Goal: Task Accomplishment & Management: Use online tool/utility

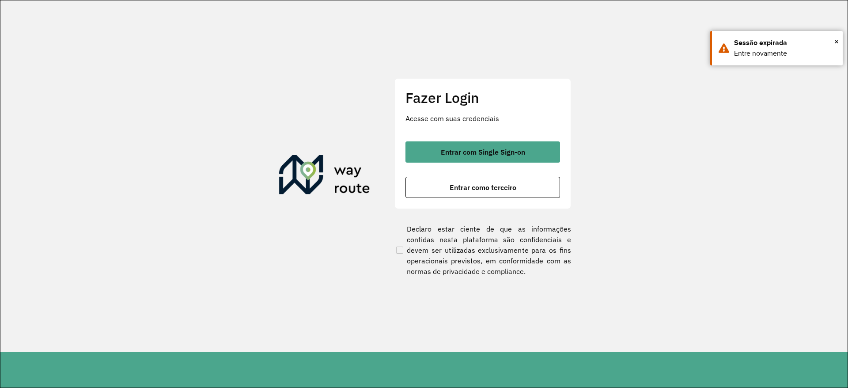
drag, startPoint x: 0, startPoint y: 0, endPoint x: 464, endPoint y: 132, distance: 482.7
click at [464, 132] on div "Fazer Login Acesse com suas credenciais Entrar com Single Sign-on Entrar como t…" at bounding box center [483, 143] width 177 height 131
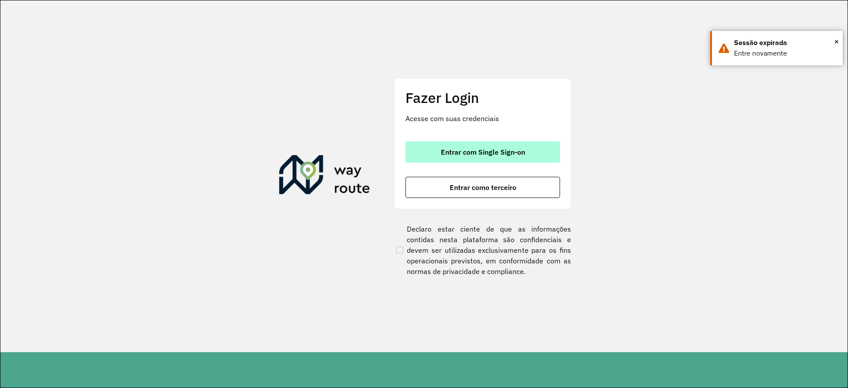
click at [464, 144] on button "Entrar com Single Sign-on" at bounding box center [483, 151] width 155 height 21
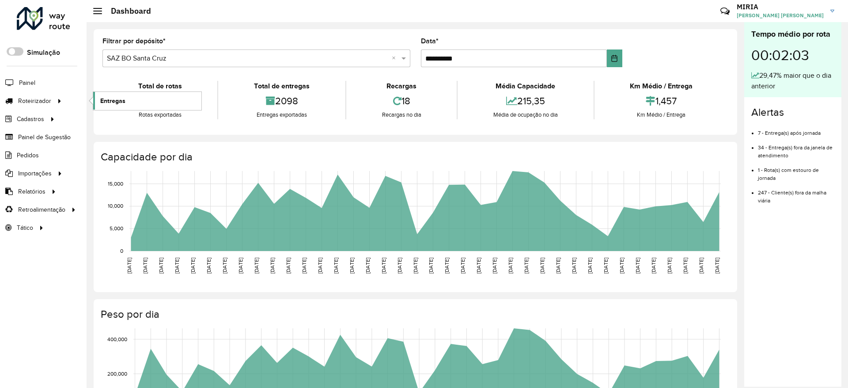
click at [107, 99] on span "Entregas" at bounding box center [112, 100] width 25 height 9
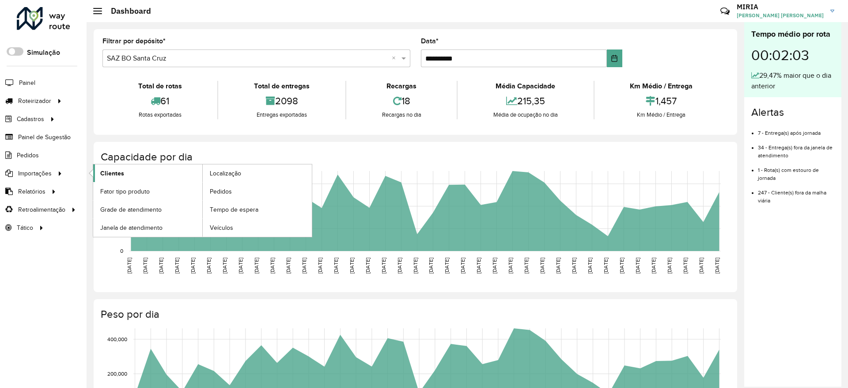
click at [127, 170] on link "Clientes" at bounding box center [147, 173] width 109 height 18
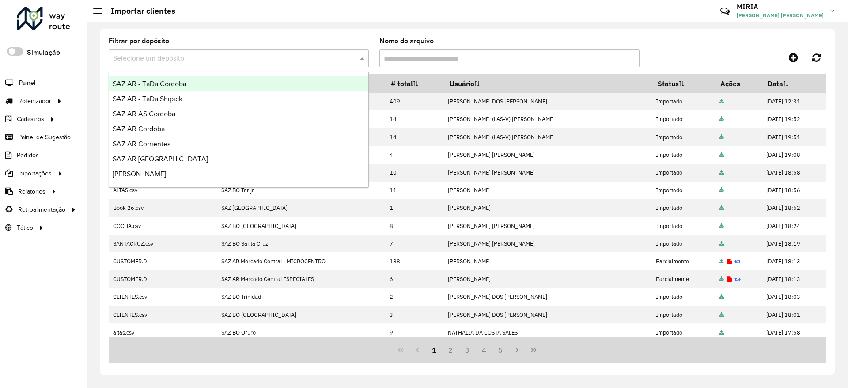
click at [339, 61] on input "text" at bounding box center [230, 58] width 234 height 11
type input "**"
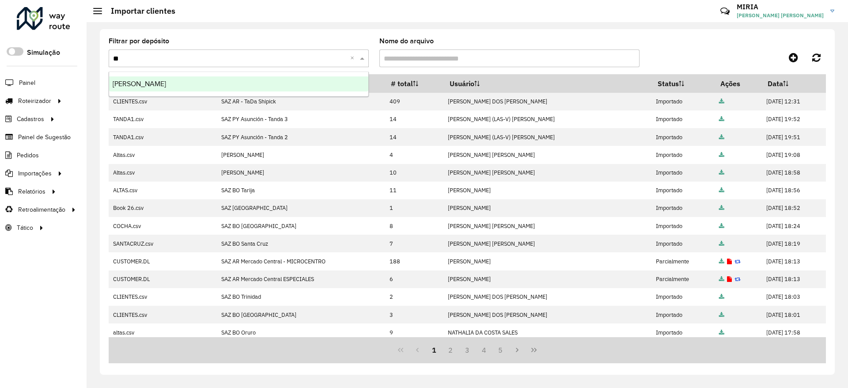
click at [327, 79] on div "[PERSON_NAME]" at bounding box center [238, 83] width 259 height 15
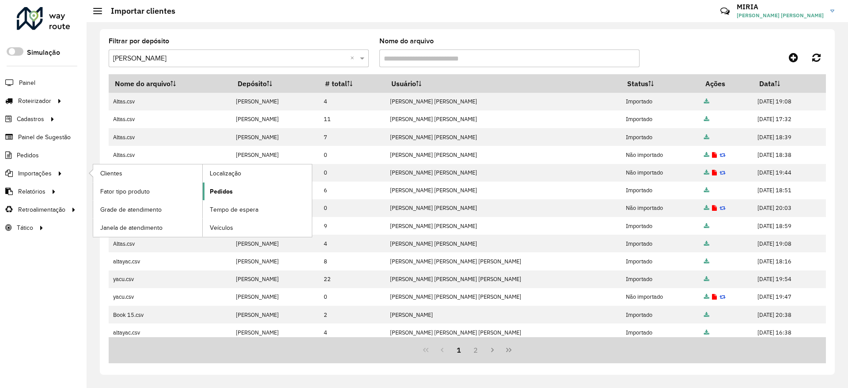
click at [230, 188] on span "Pedidos" at bounding box center [221, 191] width 23 height 9
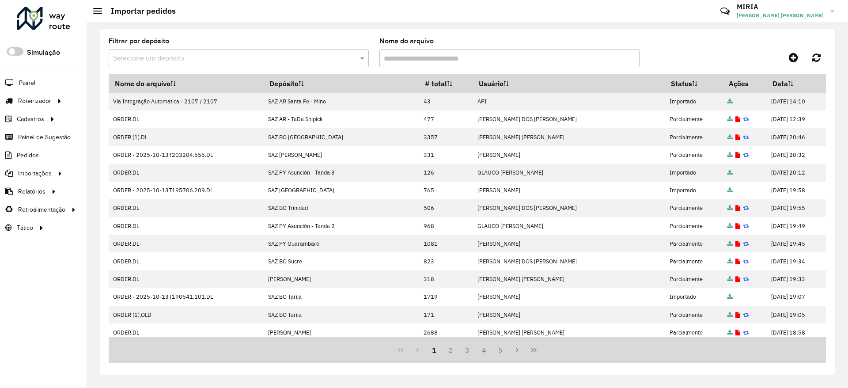
click at [319, 59] on input "text" at bounding box center [230, 58] width 234 height 11
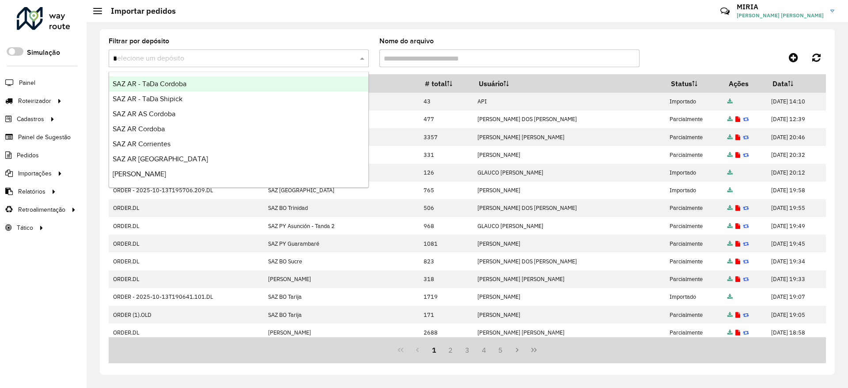
type input "**"
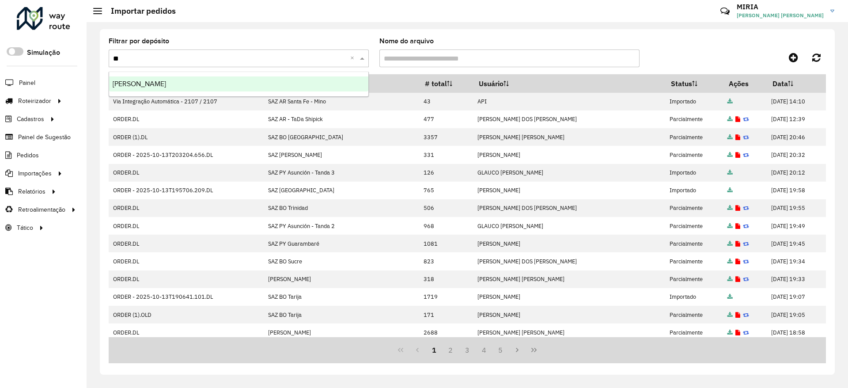
click at [281, 80] on div "[PERSON_NAME]" at bounding box center [238, 83] width 259 height 15
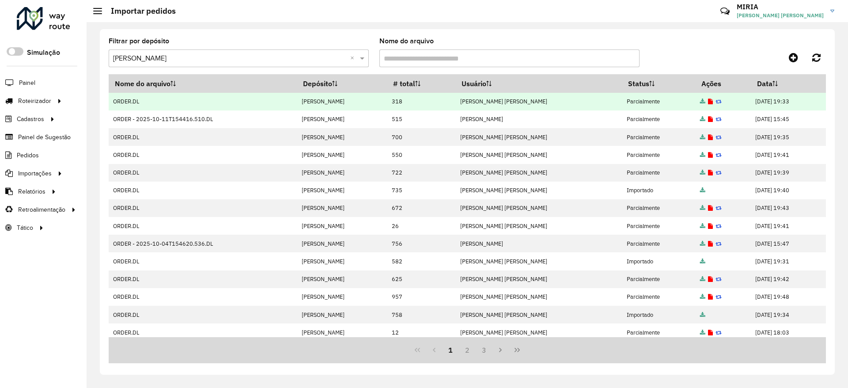
click at [708, 98] on link at bounding box center [710, 102] width 5 height 8
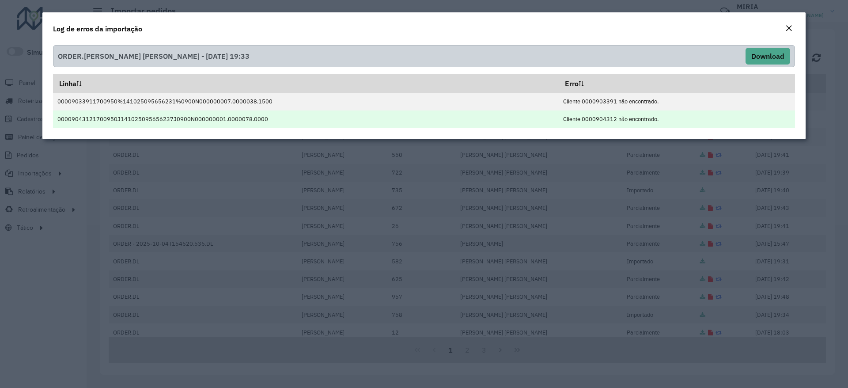
click at [648, 110] on td "Cliente 0000904312 não encontrado." at bounding box center [677, 119] width 236 height 18
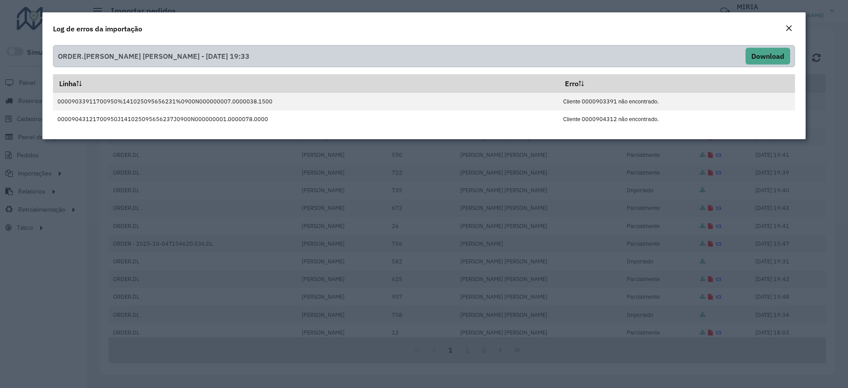
click at [789, 25] on em "Close" at bounding box center [789, 28] width 7 height 7
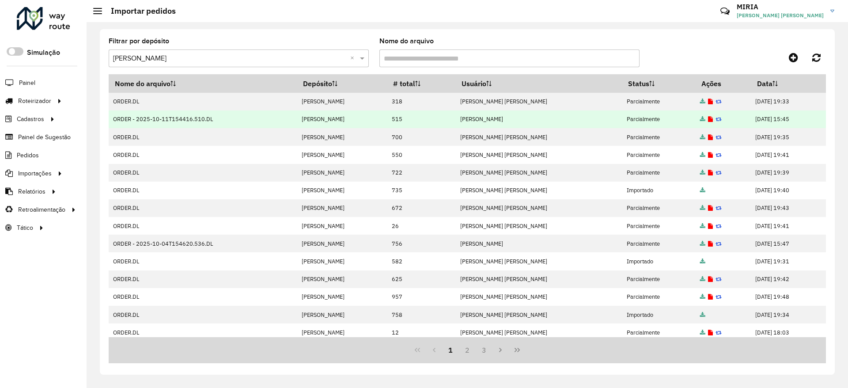
click at [708, 118] on icon at bounding box center [710, 120] width 5 height 6
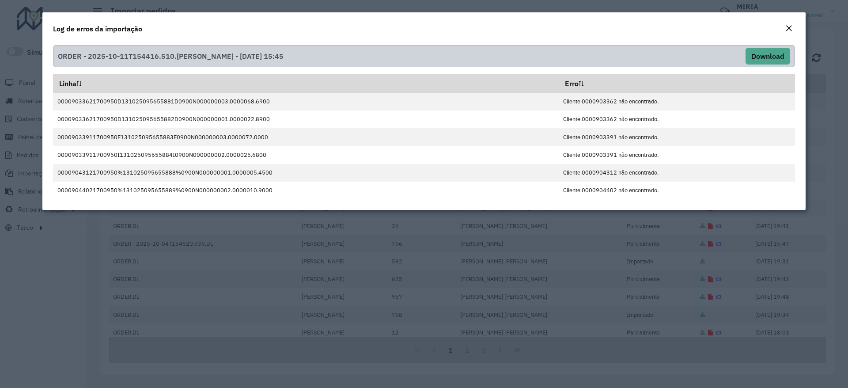
click at [790, 28] on em "Close" at bounding box center [789, 28] width 7 height 7
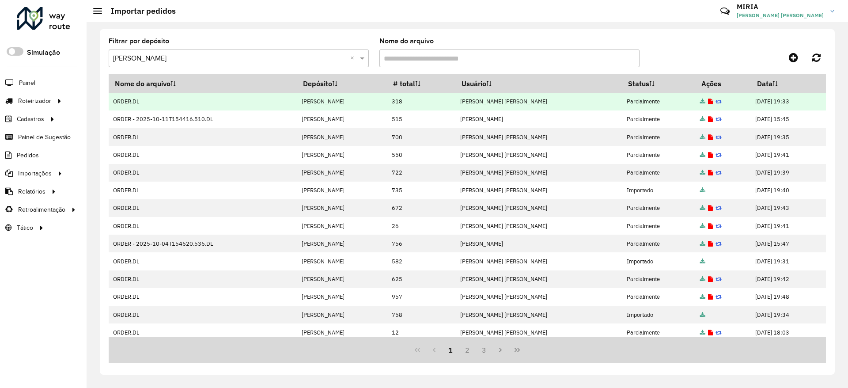
click at [708, 102] on icon at bounding box center [710, 102] width 5 height 6
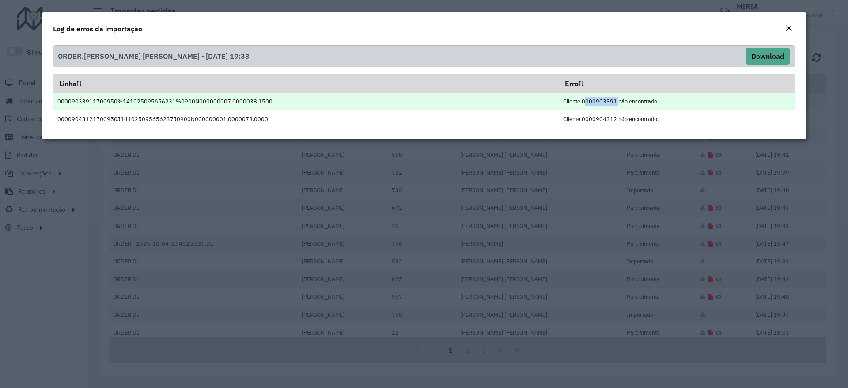
drag, startPoint x: 611, startPoint y: 100, endPoint x: 578, endPoint y: 98, distance: 32.8
click at [578, 98] on td "Cliente 0000903391 não encontrado." at bounding box center [677, 102] width 236 height 18
copy td "0000903391"
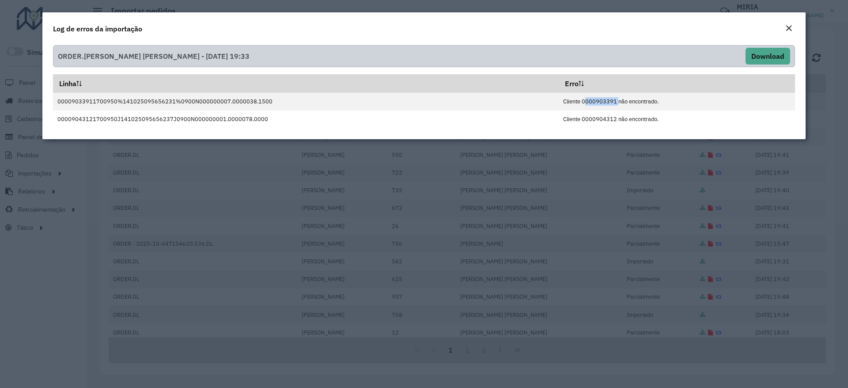
drag, startPoint x: 792, startPoint y: 25, endPoint x: 745, endPoint y: 68, distance: 63.8
click at [750, 67] on hb-modal-dialog "Log de erros da importação ORDER.DL - MIRIA ANDRADE THEODORO - 13/10/2025 19:33…" at bounding box center [424, 75] width 764 height 127
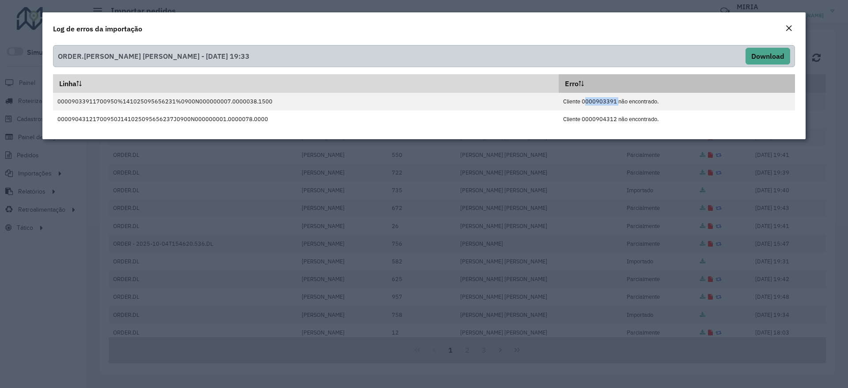
copy td "0000903391"
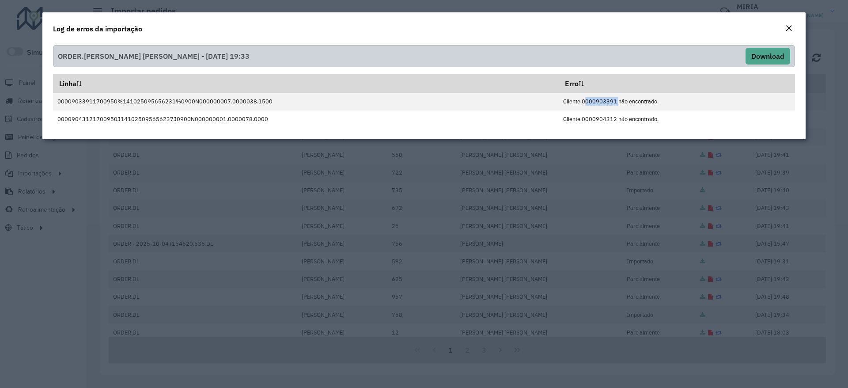
click at [789, 25] on em "Close" at bounding box center [789, 28] width 7 height 7
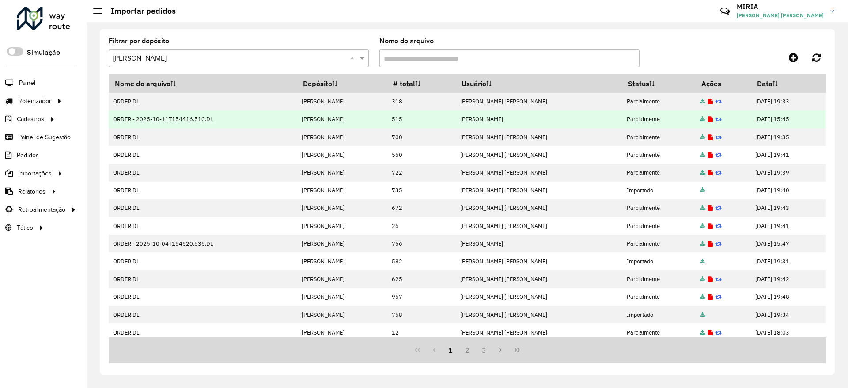
click at [708, 119] on icon at bounding box center [710, 120] width 5 height 6
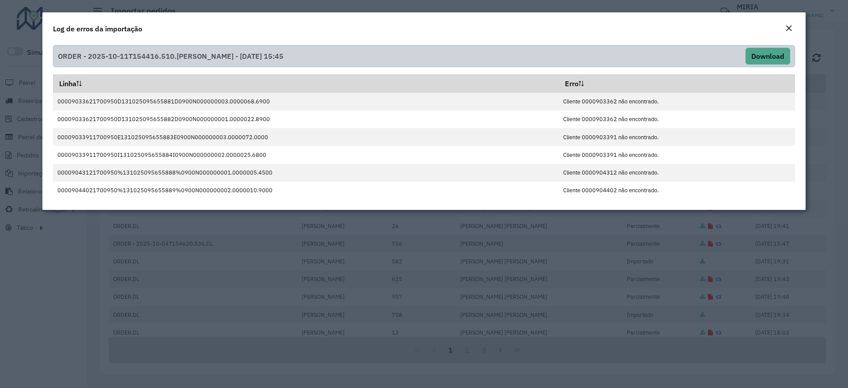
click at [790, 26] on em "Close" at bounding box center [789, 28] width 7 height 7
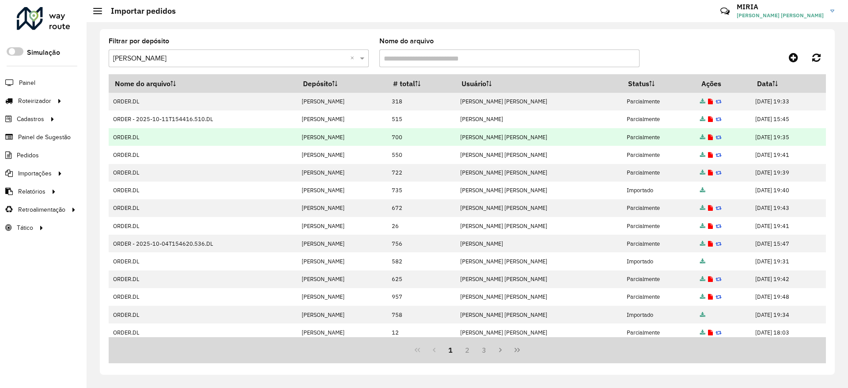
click at [708, 138] on icon at bounding box center [710, 138] width 5 height 6
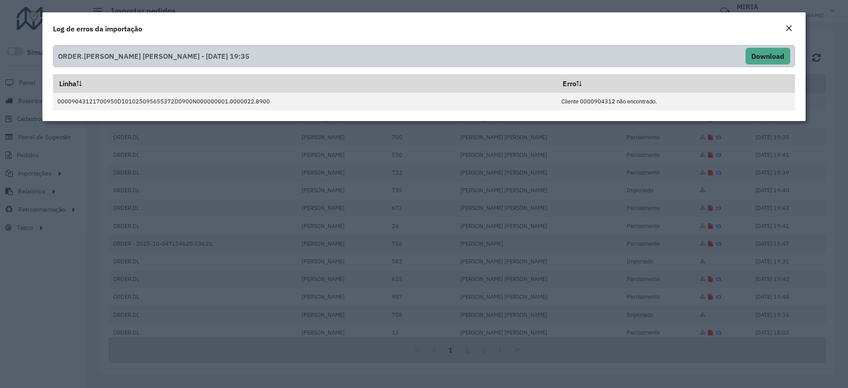
click at [787, 25] on em "Close" at bounding box center [789, 28] width 7 height 7
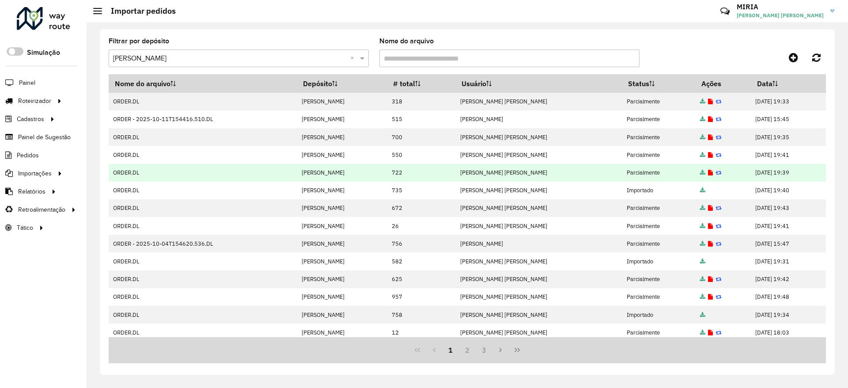
click at [708, 173] on icon at bounding box center [710, 173] width 5 height 6
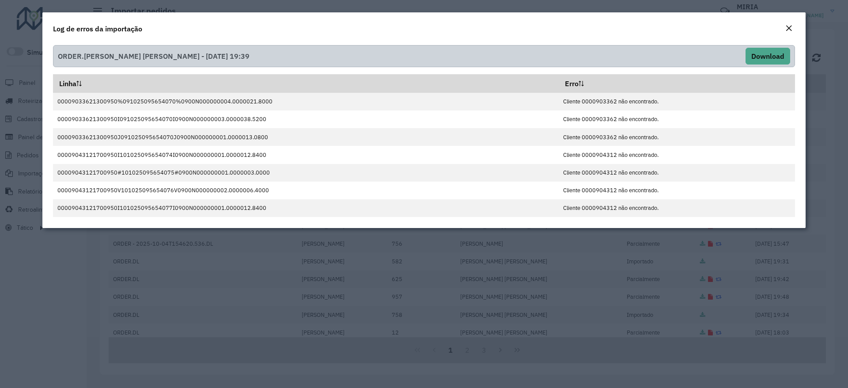
click at [787, 28] on em "Close" at bounding box center [789, 28] width 7 height 7
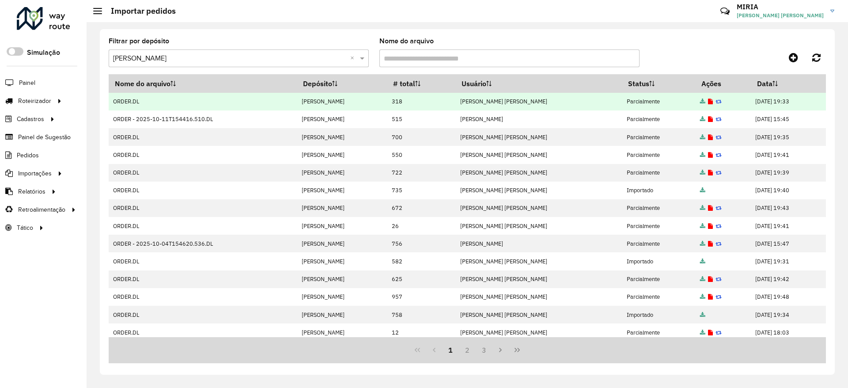
click at [708, 101] on icon at bounding box center [710, 102] width 5 height 6
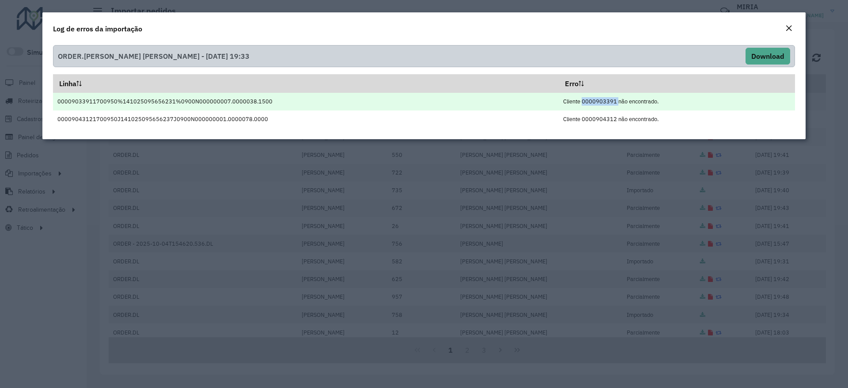
drag, startPoint x: 611, startPoint y: 104, endPoint x: 576, endPoint y: 102, distance: 35.0
click at [576, 102] on td "Cliente 0000903391 não encontrado." at bounding box center [677, 102] width 236 height 18
copy td "0000903391"
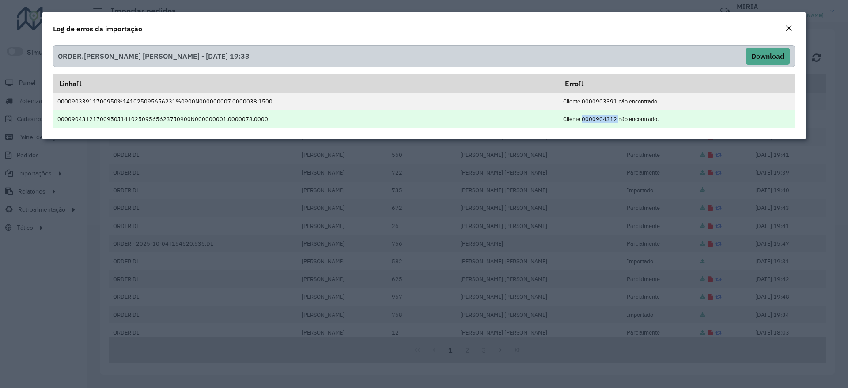
drag, startPoint x: 611, startPoint y: 120, endPoint x: 574, endPoint y: 119, distance: 37.1
click at [574, 119] on td "Cliente 0000904312 não encontrado." at bounding box center [677, 119] width 236 height 18
copy td "0000904312"
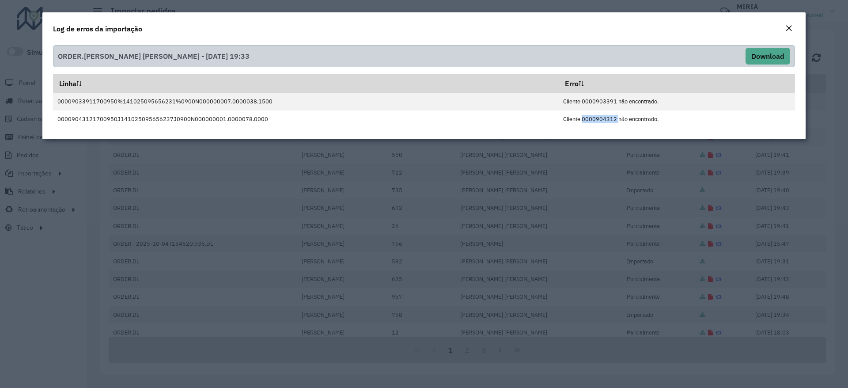
click at [793, 28] on button "Close" at bounding box center [789, 28] width 12 height 11
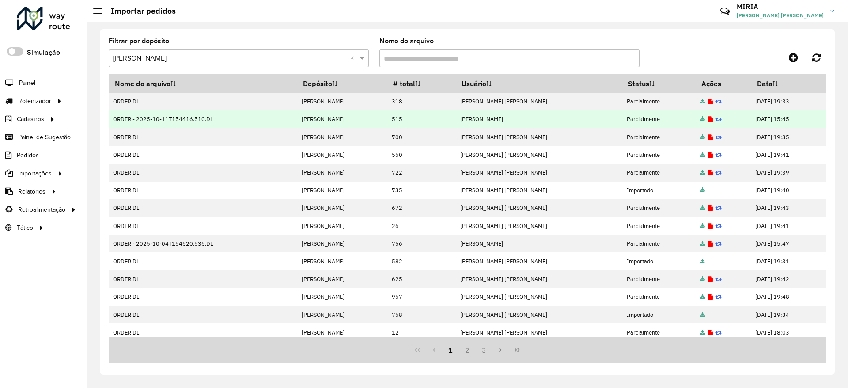
click at [708, 118] on icon at bounding box center [710, 120] width 5 height 6
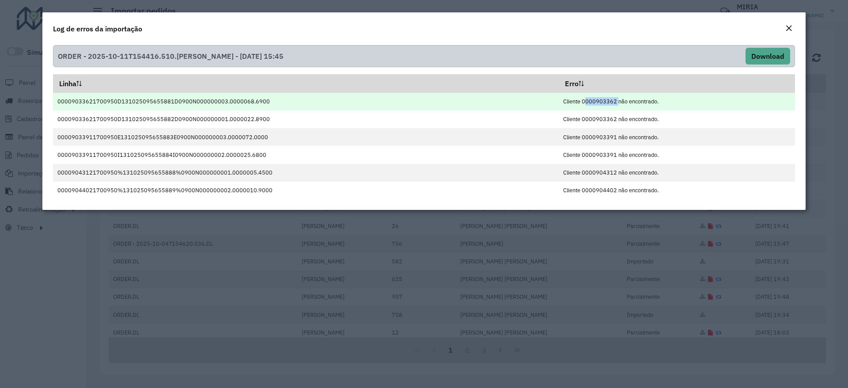
drag, startPoint x: 611, startPoint y: 99, endPoint x: 577, endPoint y: 99, distance: 34.5
click at [577, 99] on td "Cliente 0000903362 não encontrado." at bounding box center [677, 102] width 236 height 18
copy td "0000903362"
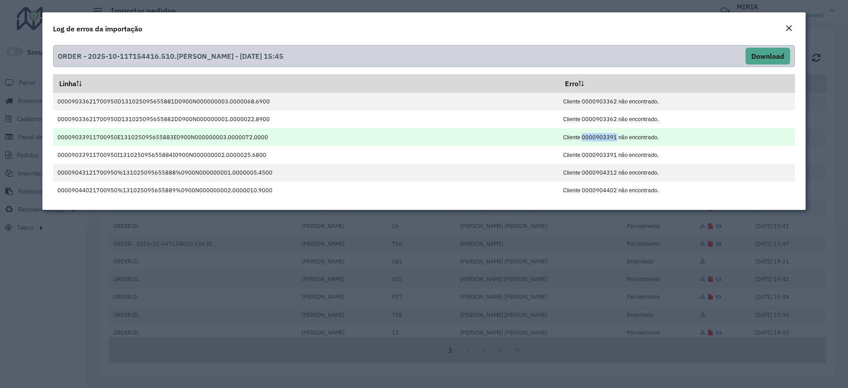
drag, startPoint x: 609, startPoint y: 135, endPoint x: 575, endPoint y: 137, distance: 33.6
click at [575, 137] on td "Cliente 0000903391 não encontrado." at bounding box center [677, 137] width 236 height 18
drag, startPoint x: 609, startPoint y: 136, endPoint x: 577, endPoint y: 134, distance: 32.7
click at [577, 134] on td "Cliente 0000903391 não encontrado." at bounding box center [677, 137] width 236 height 18
copy td "0000903391"
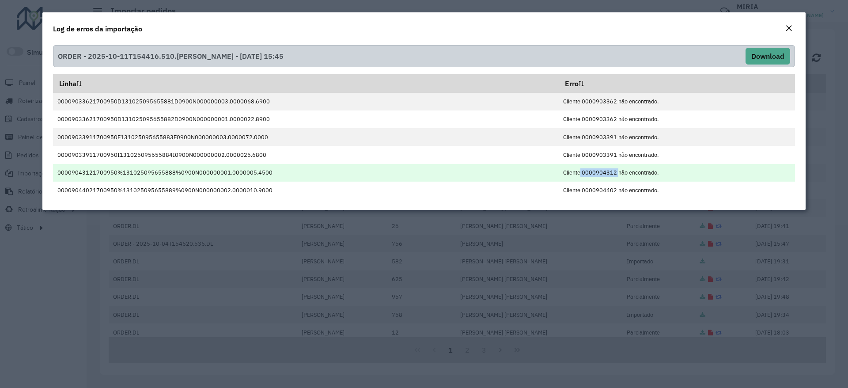
drag, startPoint x: 610, startPoint y: 168, endPoint x: 574, endPoint y: 171, distance: 36.4
click at [574, 171] on td "Cliente 0000904312 não encontrado." at bounding box center [677, 173] width 236 height 18
copy td "e 0000904312"
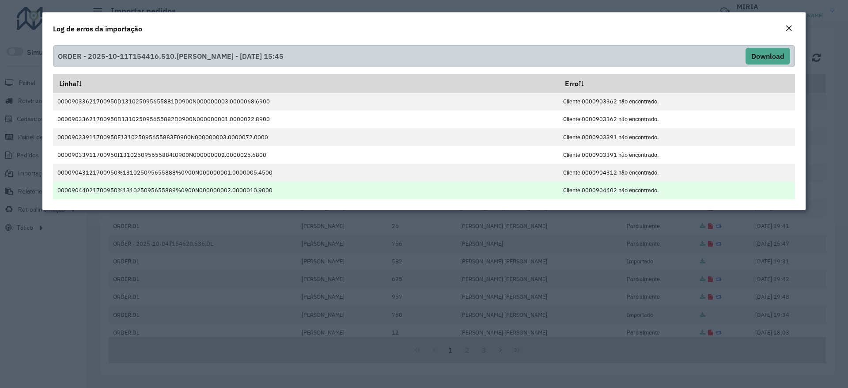
click at [610, 187] on td "Cliente 0000904402 não encontrado." at bounding box center [677, 191] width 236 height 18
drag, startPoint x: 611, startPoint y: 187, endPoint x: 578, endPoint y: 187, distance: 32.7
click at [578, 187] on td "Cliente 0000904402 não encontrado." at bounding box center [677, 191] width 236 height 18
copy td "0000904402"
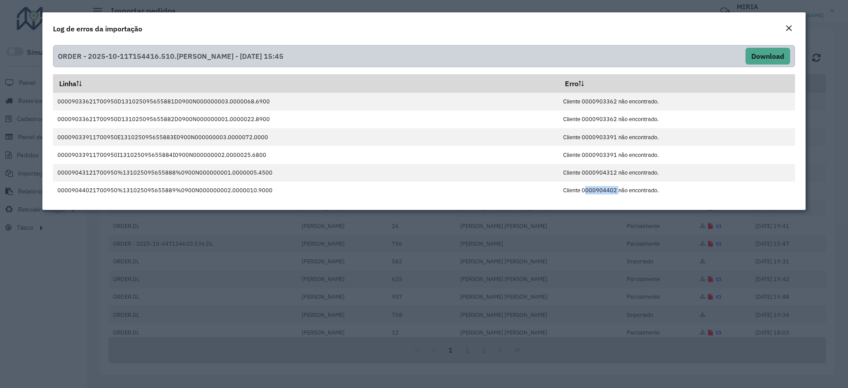
click at [786, 23] on div "Close" at bounding box center [789, 28] width 7 height 11
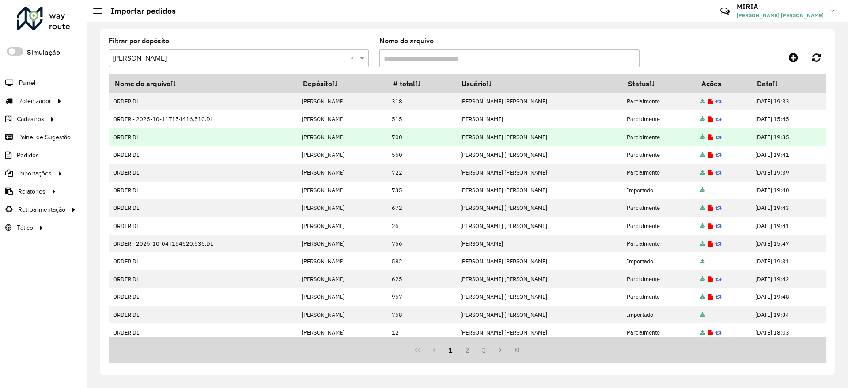
click at [696, 139] on td at bounding box center [723, 137] width 55 height 18
click at [708, 135] on icon at bounding box center [710, 138] width 5 height 6
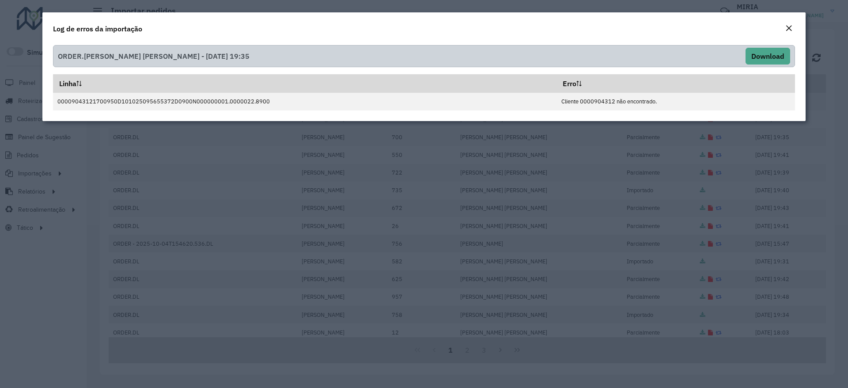
click at [789, 25] on em "Close" at bounding box center [789, 28] width 7 height 7
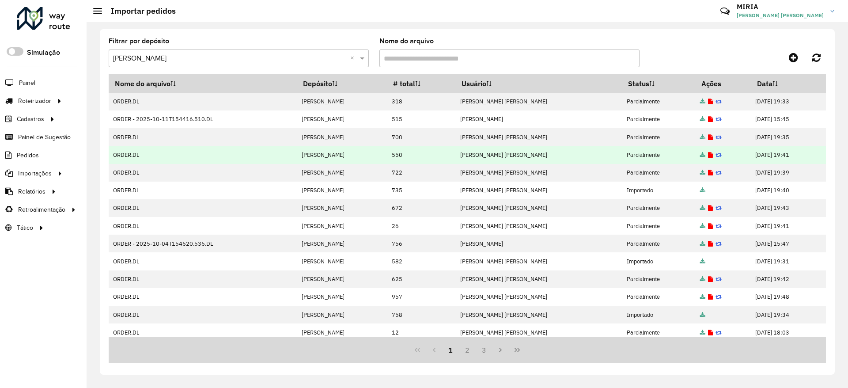
click at [708, 155] on icon at bounding box center [710, 155] width 5 height 6
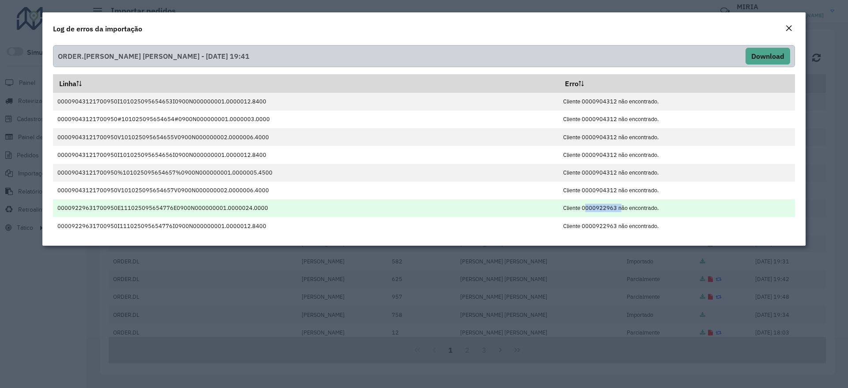
drag, startPoint x: 612, startPoint y: 210, endPoint x: 577, endPoint y: 211, distance: 34.5
click at [577, 211] on td "Cliente 0000922963 não encontrado." at bounding box center [677, 208] width 236 height 18
copy td "0000922963"
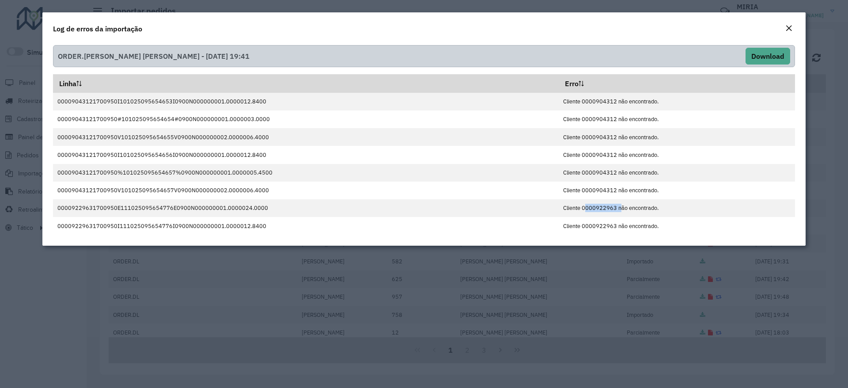
click at [791, 27] on em "Close" at bounding box center [789, 28] width 7 height 7
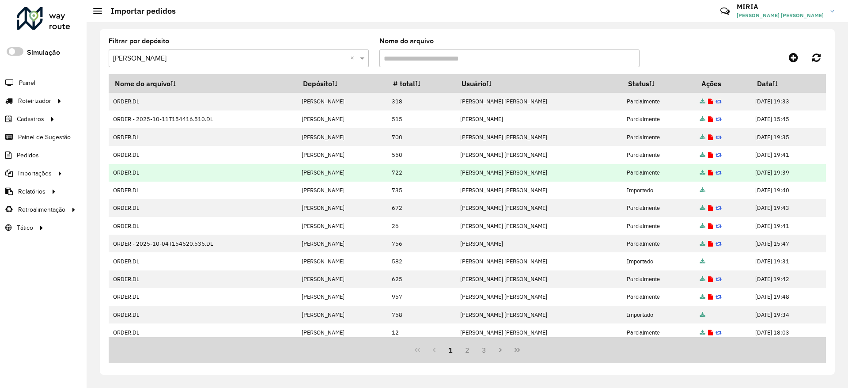
click at [708, 171] on icon at bounding box center [710, 173] width 5 height 6
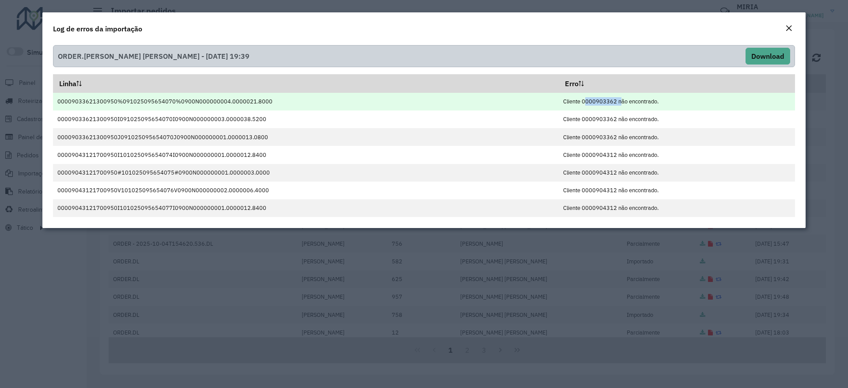
drag, startPoint x: 612, startPoint y: 101, endPoint x: 576, endPoint y: 99, distance: 35.9
click at [576, 99] on td "Cliente 0000903362 não encontrado." at bounding box center [677, 102] width 236 height 18
copy td "0000903362"
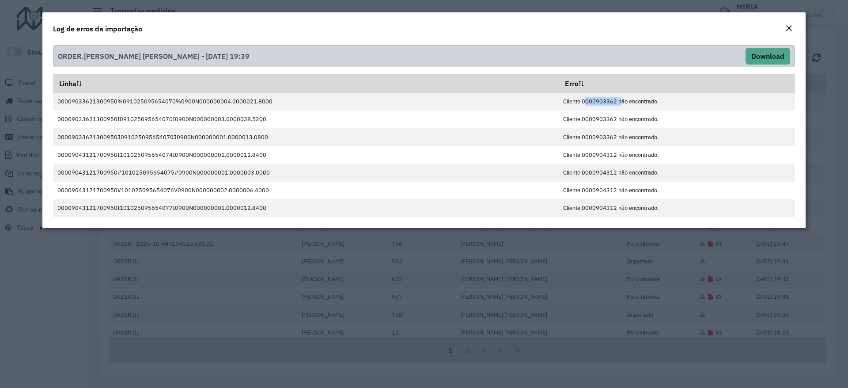
click at [788, 26] on em "Close" at bounding box center [789, 28] width 7 height 7
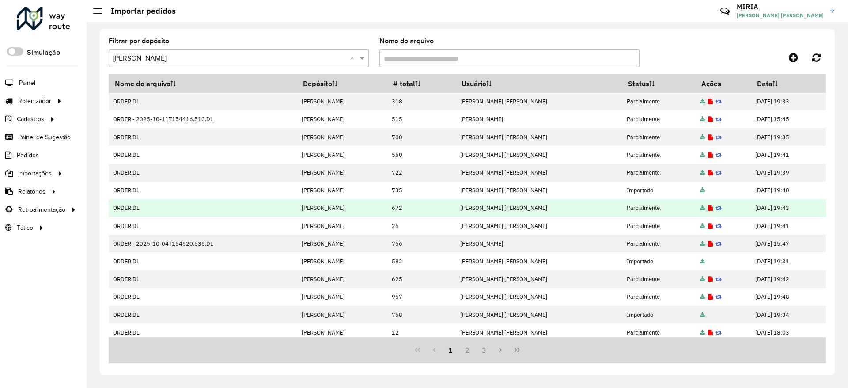
click at [708, 208] on icon at bounding box center [710, 208] width 5 height 6
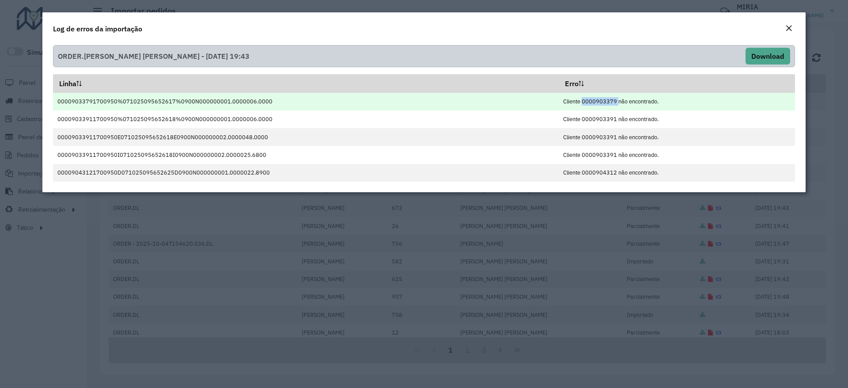
drag, startPoint x: 609, startPoint y: 99, endPoint x: 576, endPoint y: 99, distance: 33.6
click at [576, 99] on td "Cliente 0000903379 não encontrado." at bounding box center [677, 102] width 236 height 18
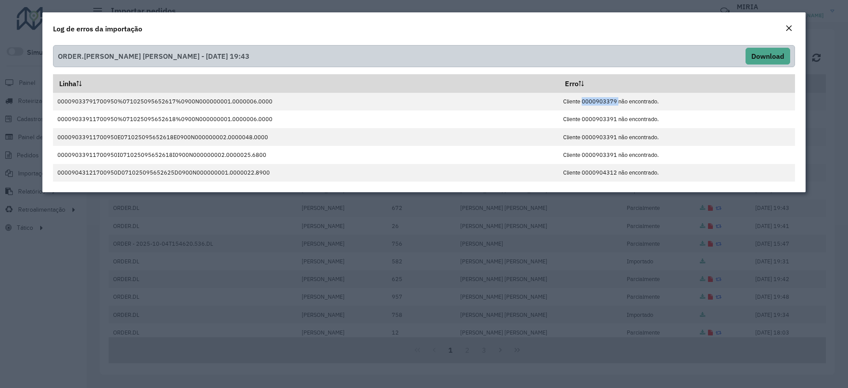
click at [790, 27] on em "Close" at bounding box center [789, 28] width 7 height 7
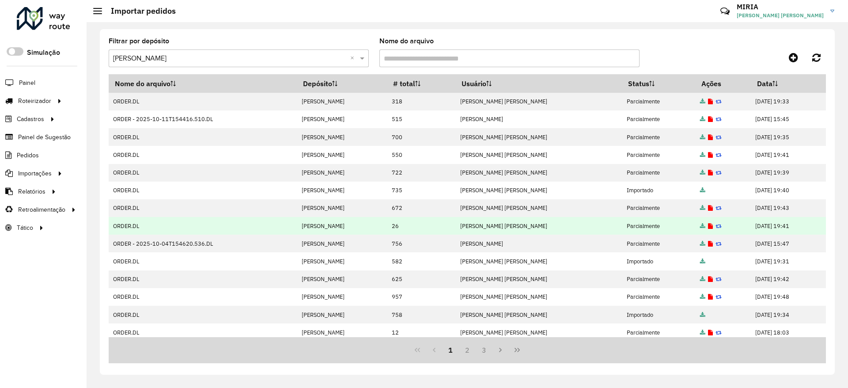
click at [708, 225] on icon at bounding box center [710, 227] width 5 height 6
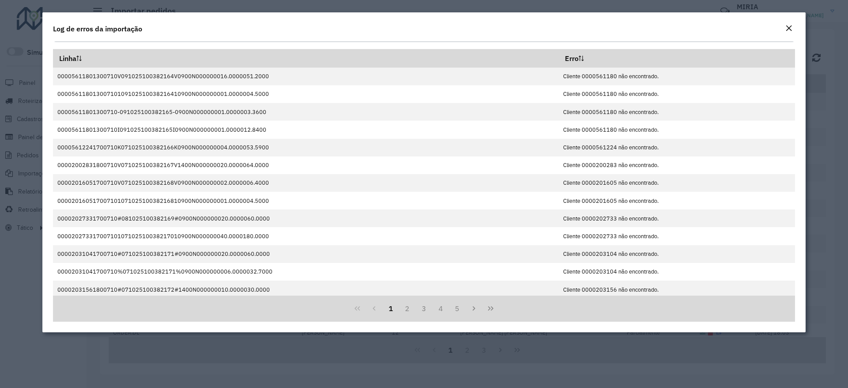
click at [788, 27] on em "Close" at bounding box center [789, 28] width 7 height 7
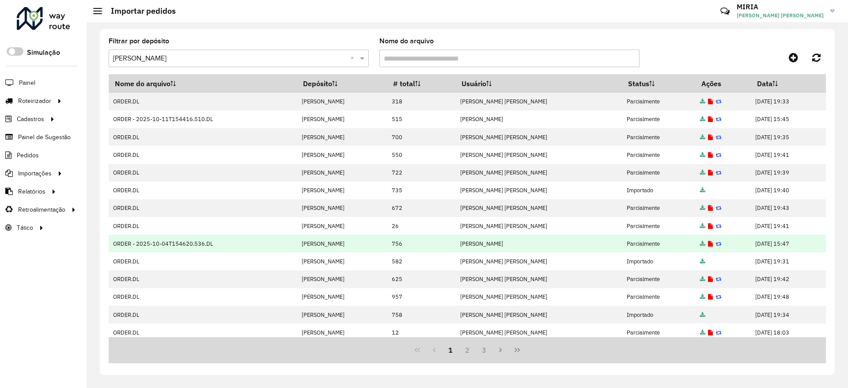
click at [708, 242] on icon at bounding box center [710, 244] width 5 height 6
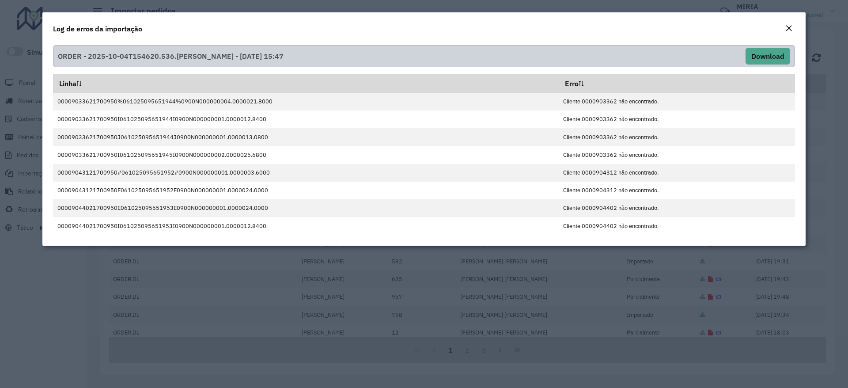
click at [789, 29] on em "Close" at bounding box center [789, 28] width 7 height 7
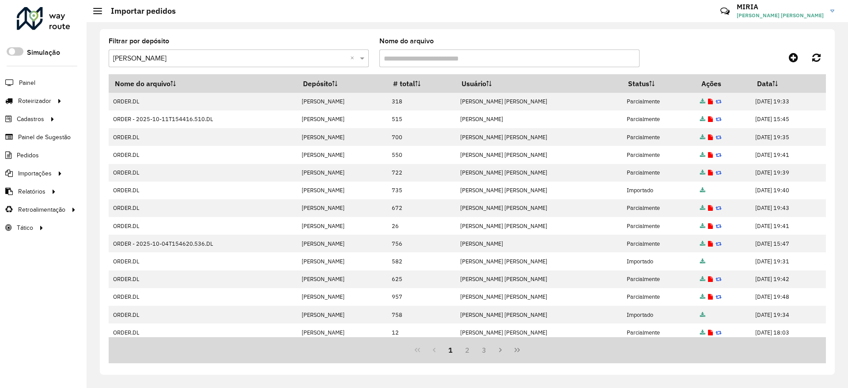
click at [760, 50] on div at bounding box center [736, 57] width 179 height 16
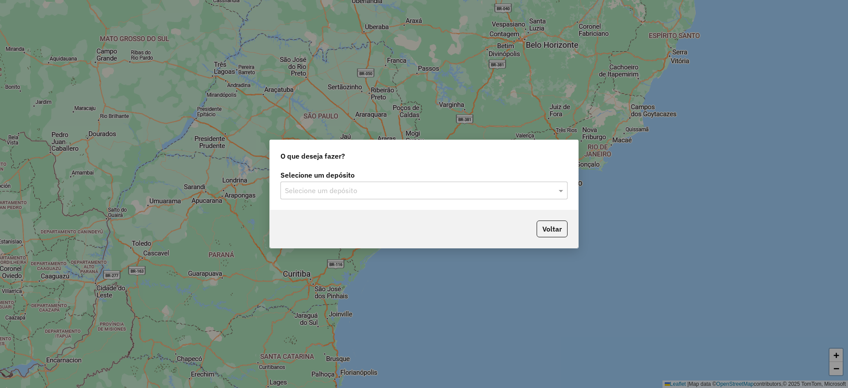
click at [441, 194] on input "text" at bounding box center [415, 191] width 261 height 11
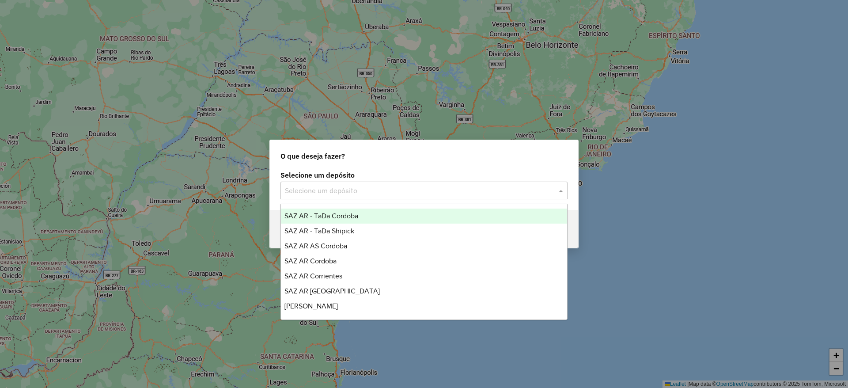
click at [368, 198] on div "Selecione um depósito" at bounding box center [424, 191] width 287 height 18
type input "**"
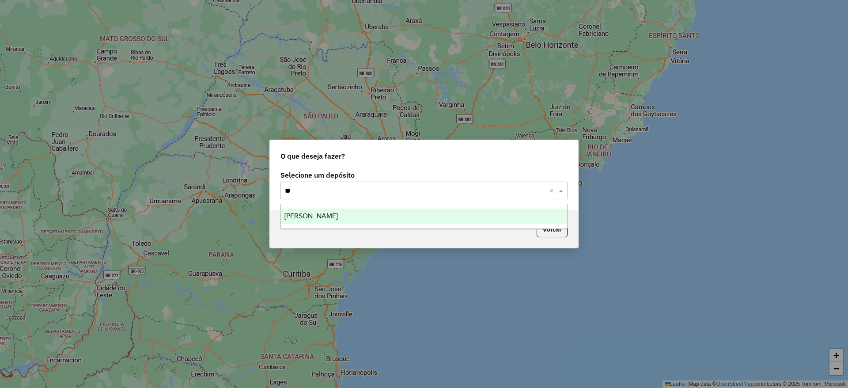
click at [364, 219] on div "[PERSON_NAME]" at bounding box center [424, 216] width 286 height 15
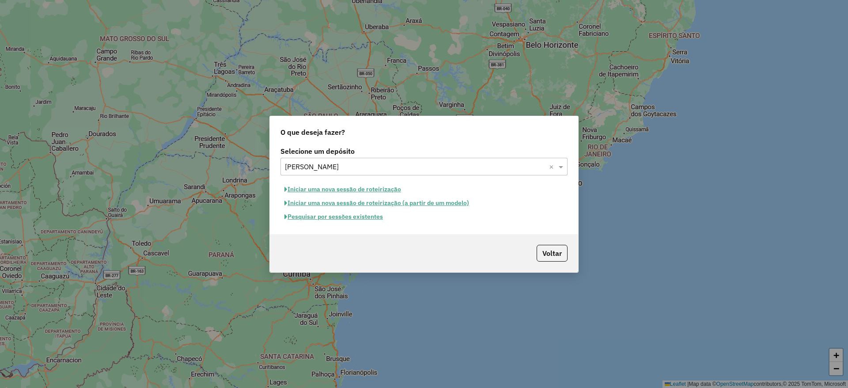
click at [351, 218] on button "Pesquisar por sessões existentes" at bounding box center [334, 217] width 106 height 14
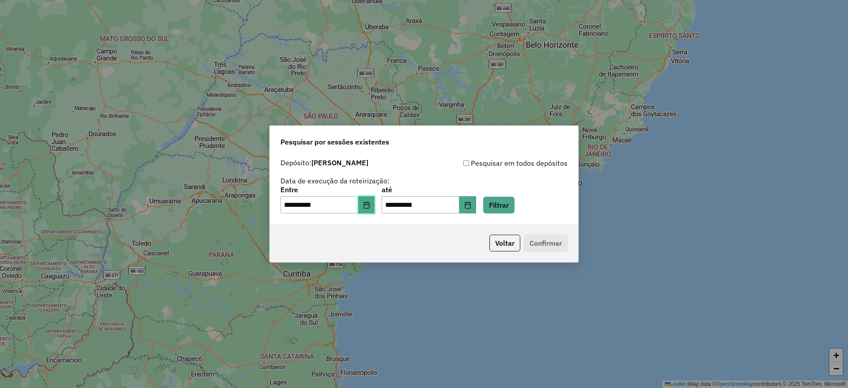
click at [370, 202] on icon "Choose Date" at bounding box center [366, 204] width 7 height 7
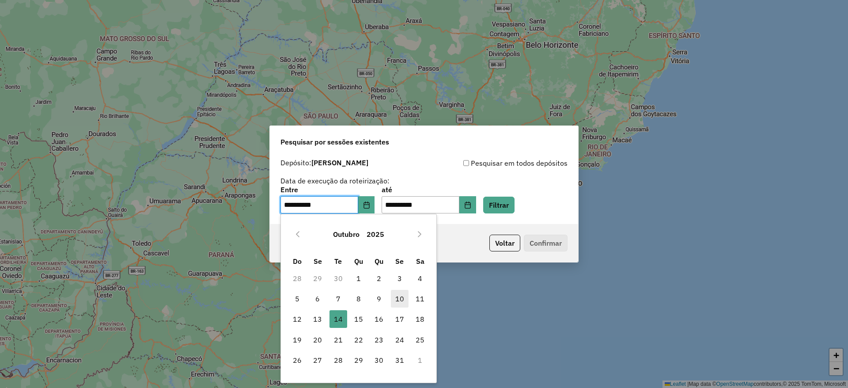
click at [400, 299] on span "10" at bounding box center [400, 299] width 18 height 18
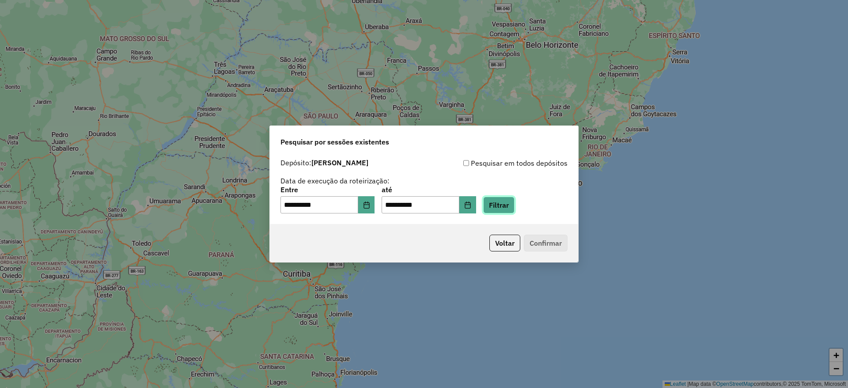
click at [515, 205] on button "Filtrar" at bounding box center [498, 205] width 31 height 17
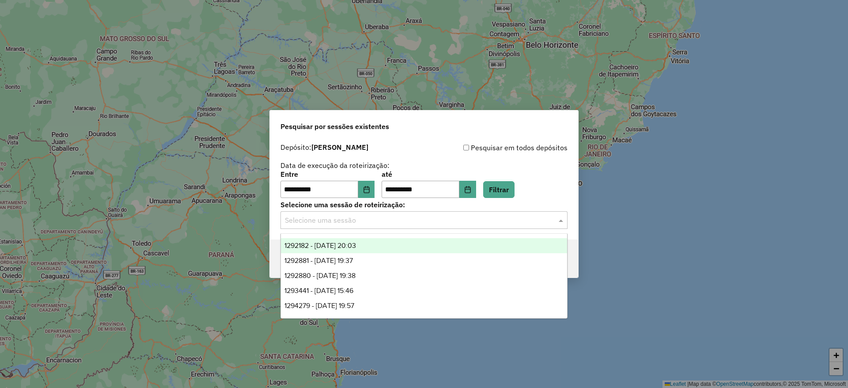
click at [510, 217] on input "text" at bounding box center [415, 220] width 261 height 11
click at [370, 190] on icon "Choose Date" at bounding box center [366, 189] width 7 height 7
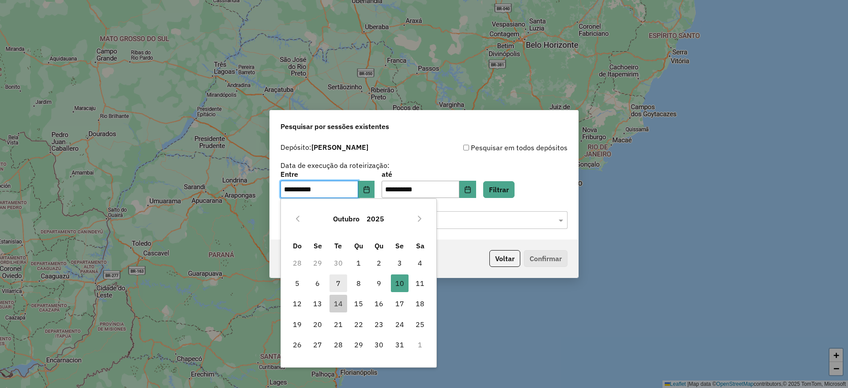
click at [342, 283] on span "7" at bounding box center [339, 283] width 18 height 18
type input "**********"
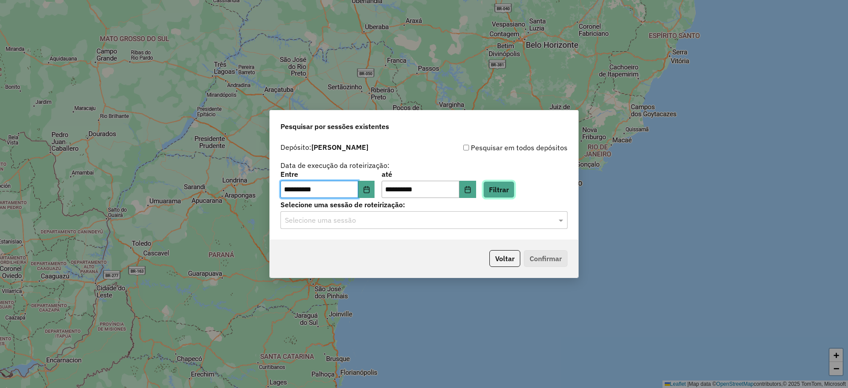
click at [515, 183] on button "Filtrar" at bounding box center [498, 189] width 31 height 17
drag, startPoint x: 480, startPoint y: 222, endPoint x: 486, endPoint y: 213, distance: 10.8
click at [480, 222] on input "text" at bounding box center [415, 220] width 261 height 11
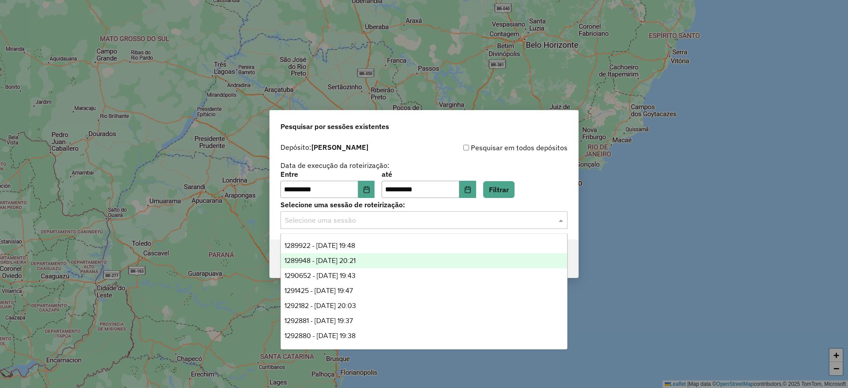
click at [397, 260] on div "1289948 - 07/10/2025 20:21" at bounding box center [424, 260] width 286 height 15
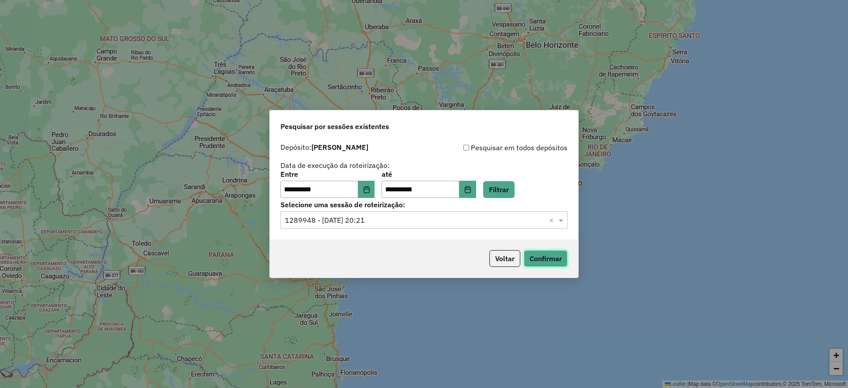
click at [536, 255] on button "Confirmar" at bounding box center [546, 258] width 44 height 17
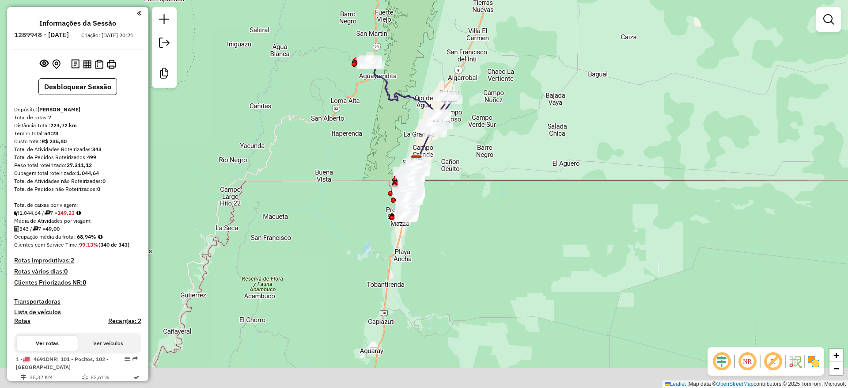
drag, startPoint x: 388, startPoint y: 170, endPoint x: 341, endPoint y: 129, distance: 62.4
click at [341, 129] on div "Janela de atendimento Grade de atendimento Capacidade Transportadoras Veículos …" at bounding box center [424, 194] width 848 height 388
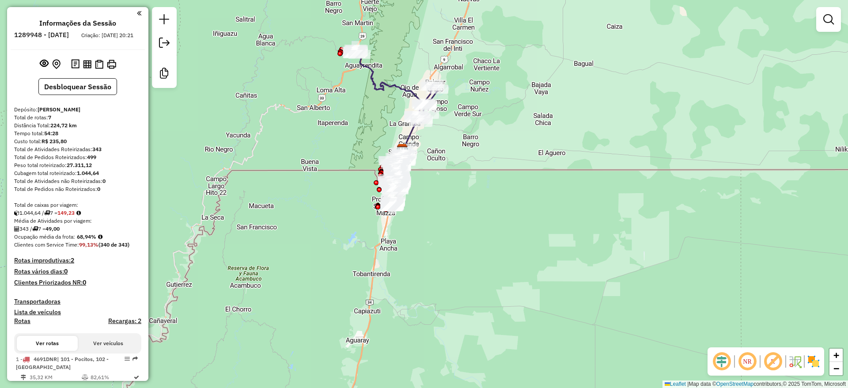
click at [808, 355] on img at bounding box center [814, 361] width 14 height 14
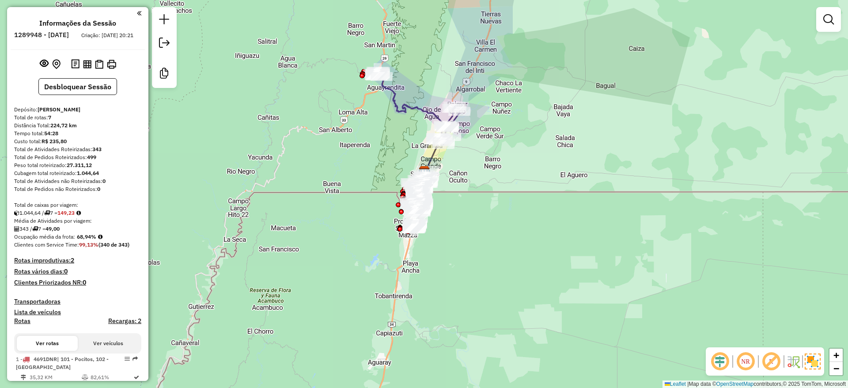
drag, startPoint x: 463, startPoint y: 220, endPoint x: 532, endPoint y: 277, distance: 89.7
click at [532, 277] on div "Janela de atendimento Grade de atendimento Capacidade Transportadoras Veículos …" at bounding box center [424, 194] width 848 height 388
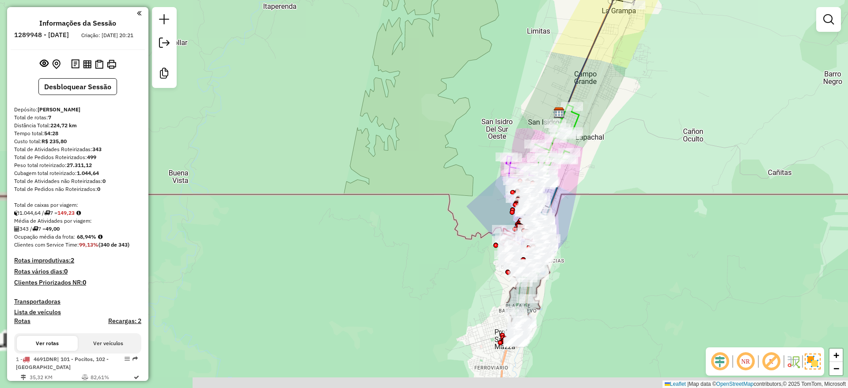
drag, startPoint x: 401, startPoint y: 192, endPoint x: 323, endPoint y: 118, distance: 107.5
click at [323, 97] on div "Janela de atendimento Grade de atendimento Capacidade Transportadoras Veículos …" at bounding box center [424, 194] width 848 height 388
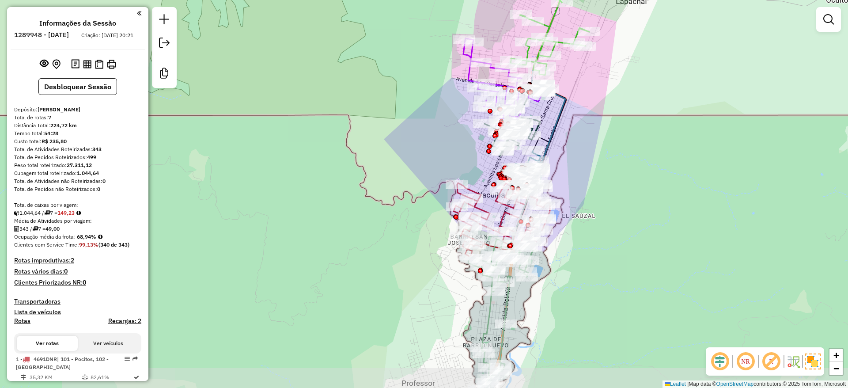
drag, startPoint x: 340, startPoint y: 180, endPoint x: 333, endPoint y: 179, distance: 7.6
click at [333, 179] on div "Janela de atendimento Grade de atendimento Capacidade Transportadoras Veículos …" at bounding box center [424, 194] width 848 height 388
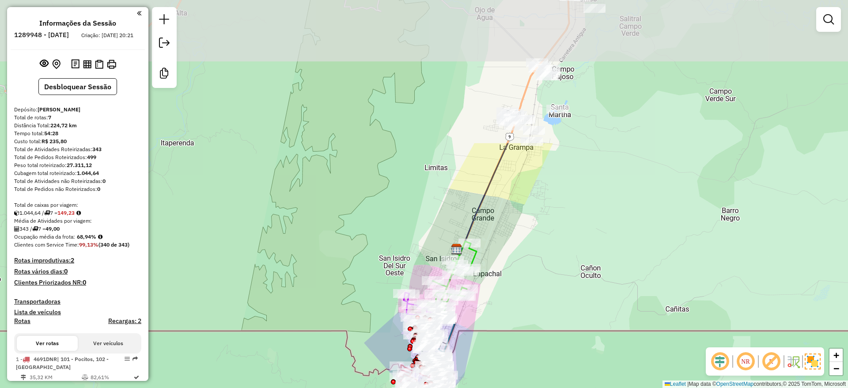
drag, startPoint x: 557, startPoint y: 35, endPoint x: 572, endPoint y: 261, distance: 226.3
click at [572, 261] on div "Janela de atendimento Grade de atendimento Capacidade Transportadoras Veículos …" at bounding box center [424, 194] width 848 height 388
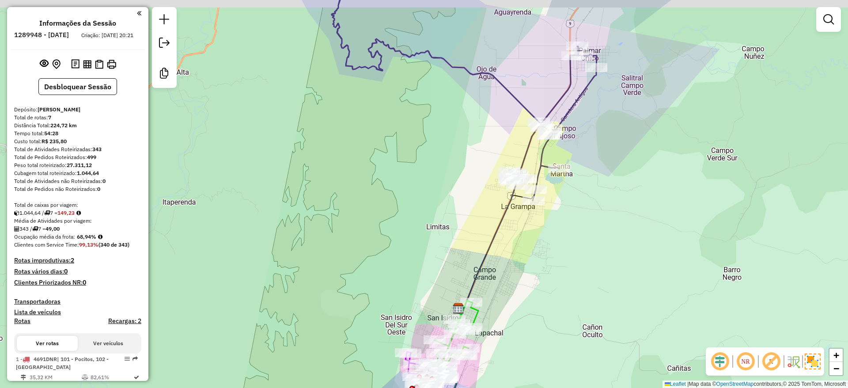
drag, startPoint x: 466, startPoint y: 178, endPoint x: 457, endPoint y: 274, distance: 96.3
click at [457, 274] on div "Janela de atendimento Grade de atendimento Capacidade Transportadoras Veículos …" at bounding box center [424, 194] width 848 height 388
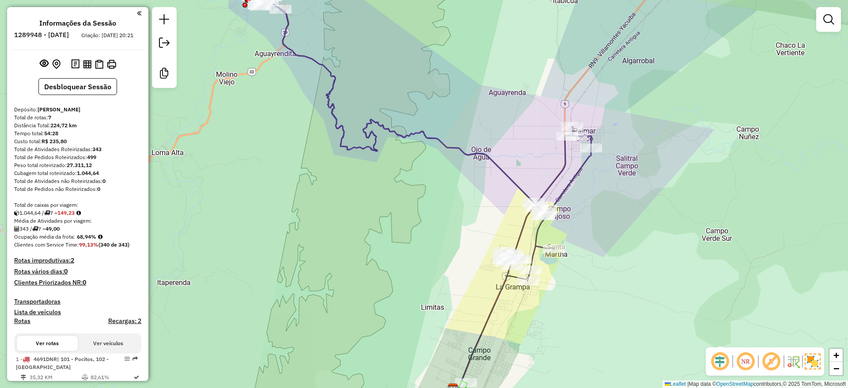
click at [496, 162] on icon at bounding box center [422, 133] width 340 height 295
select select "**********"
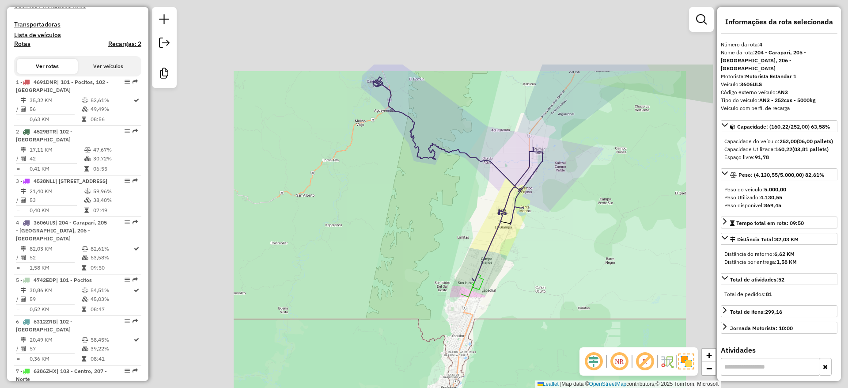
scroll to position [342, 0]
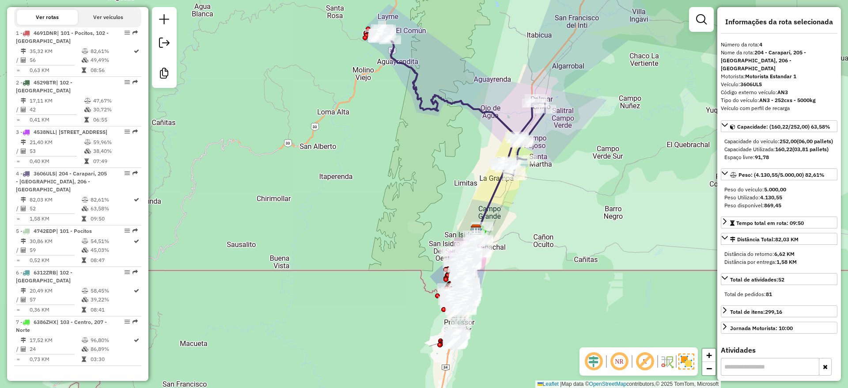
drag, startPoint x: 486, startPoint y: 175, endPoint x: 492, endPoint y: 106, distance: 69.2
click at [492, 106] on div "Janela de atendimento Grade de atendimento Capacidade Transportadoras Veículos …" at bounding box center [424, 194] width 848 height 388
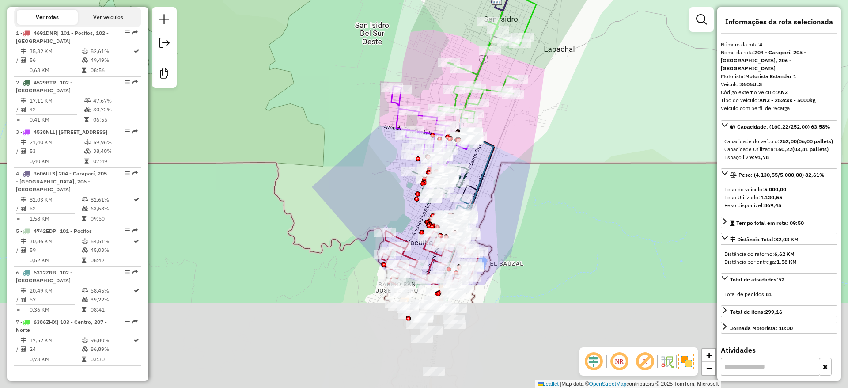
drag, startPoint x: 535, startPoint y: 306, endPoint x: 551, endPoint y: 165, distance: 142.2
click at [551, 165] on div "Janela de atendimento Grade de atendimento Capacidade Transportadoras Veículos …" at bounding box center [424, 194] width 848 height 388
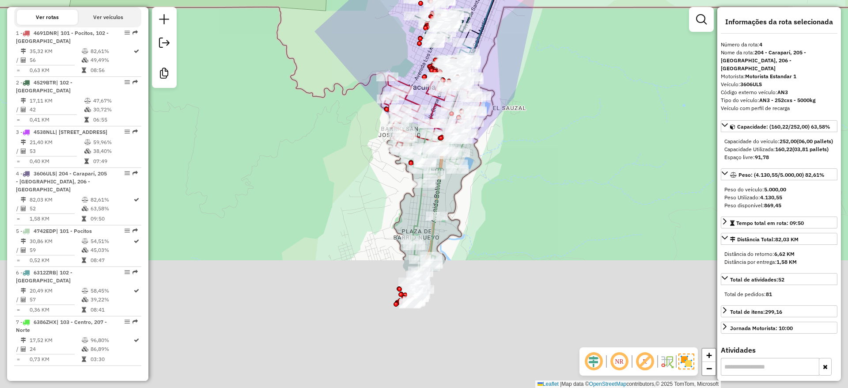
drag, startPoint x: 530, startPoint y: 221, endPoint x: 532, endPoint y: 67, distance: 154.2
click at [532, 67] on div "Janela de atendimento Grade de atendimento Capacidade Transportadoras Veículos …" at bounding box center [424, 194] width 848 height 388
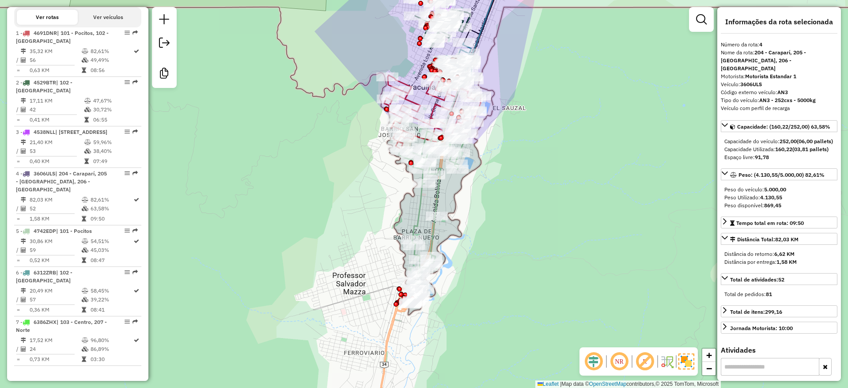
click at [442, 193] on icon at bounding box center [431, 217] width 65 height 173
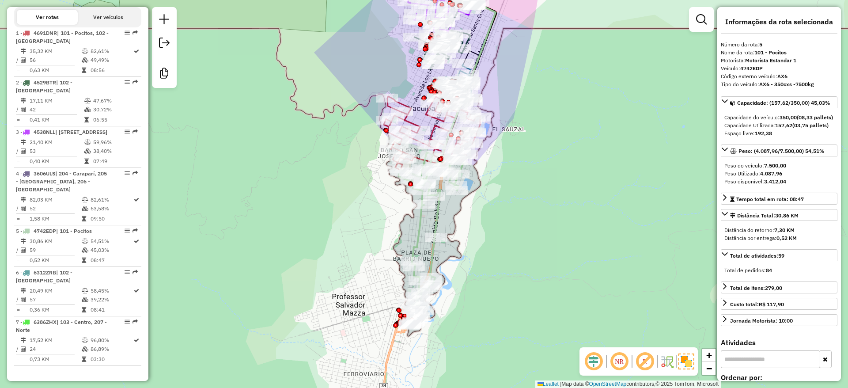
drag, startPoint x: 437, startPoint y: 193, endPoint x: 441, endPoint y: 232, distance: 38.6
click at [441, 232] on icon at bounding box center [431, 238] width 65 height 173
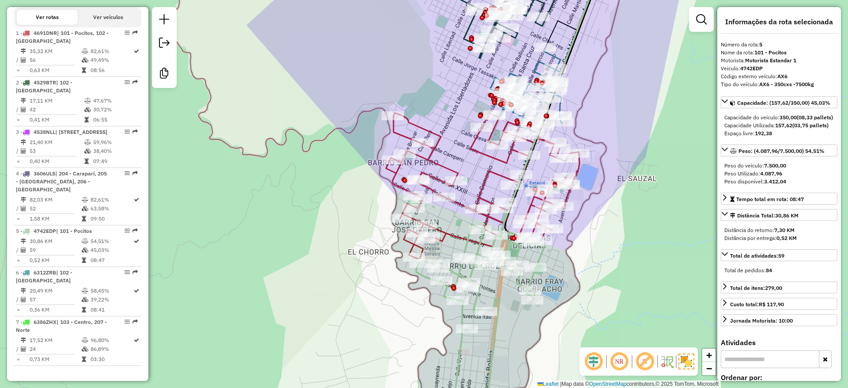
click at [407, 120] on icon at bounding box center [483, 186] width 194 height 147
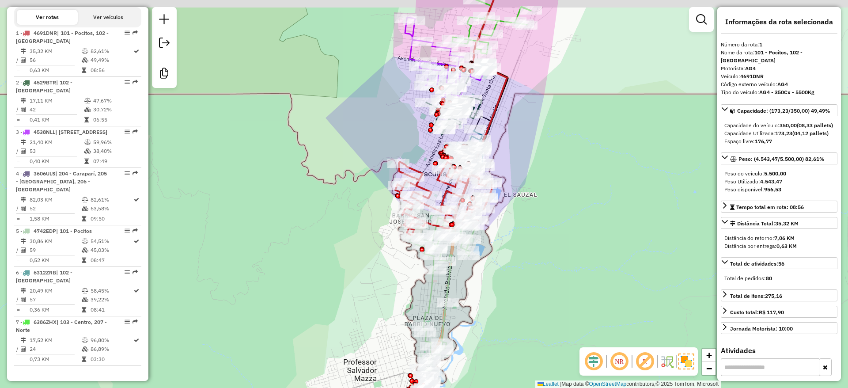
drag, startPoint x: 345, startPoint y: 233, endPoint x: 345, endPoint y: 248, distance: 15.0
click at [345, 248] on div "Janela de atendimento Grade de atendimento Capacidade Transportadoras Veículos …" at bounding box center [424, 194] width 848 height 388
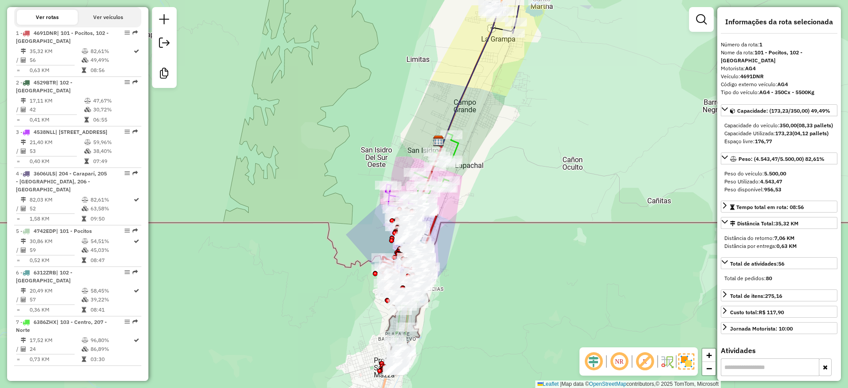
drag, startPoint x: 480, startPoint y: 200, endPoint x: 491, endPoint y: 247, distance: 48.1
click at [491, 247] on div "Janela de atendimento Grade de atendimento Capacidade Transportadoras Veículos …" at bounding box center [424, 194] width 848 height 388
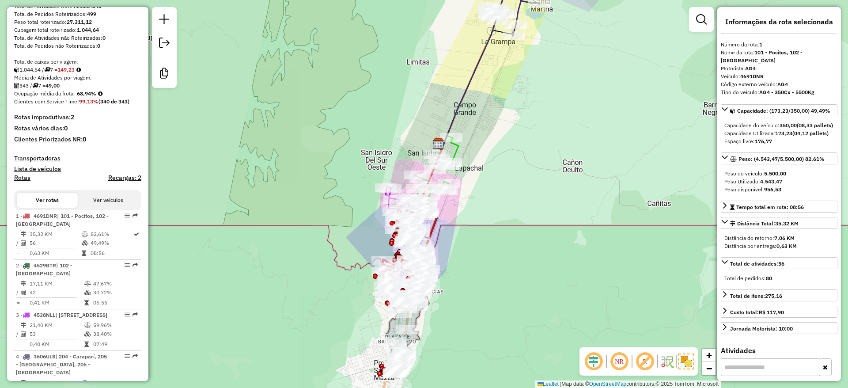
scroll to position [11, 0]
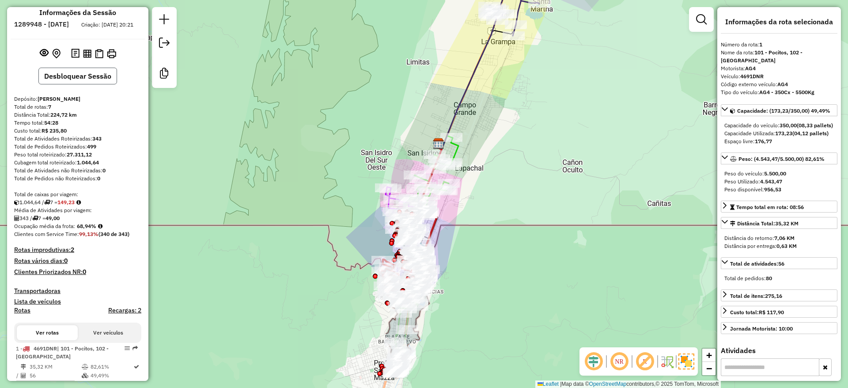
click at [71, 80] on button "Desbloquear Sessão" at bounding box center [77, 76] width 79 height 17
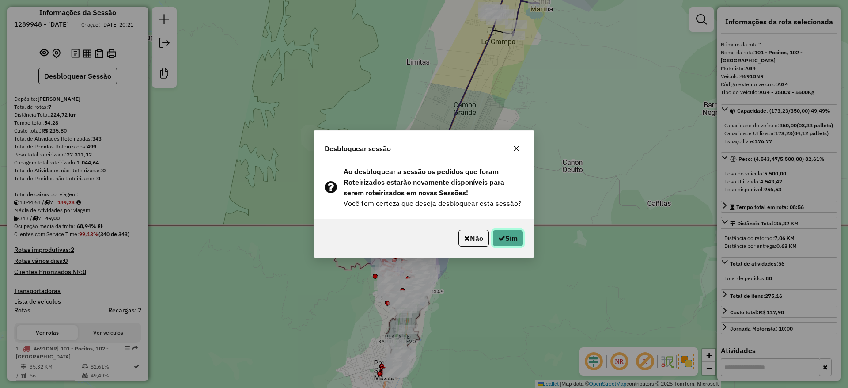
click at [512, 241] on button "Sim" at bounding box center [508, 238] width 31 height 17
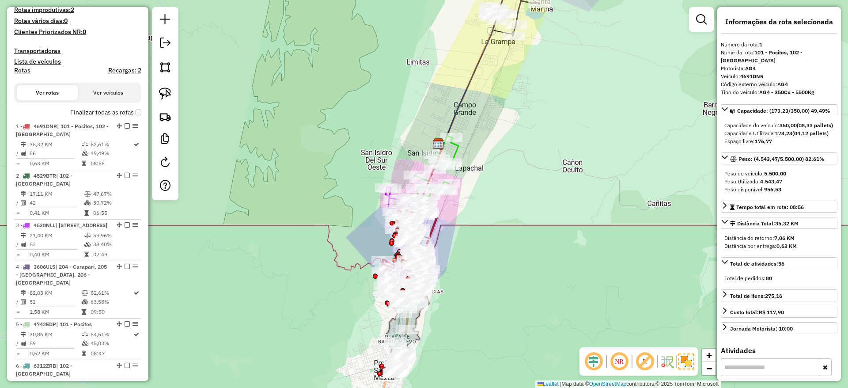
scroll to position [354, 0]
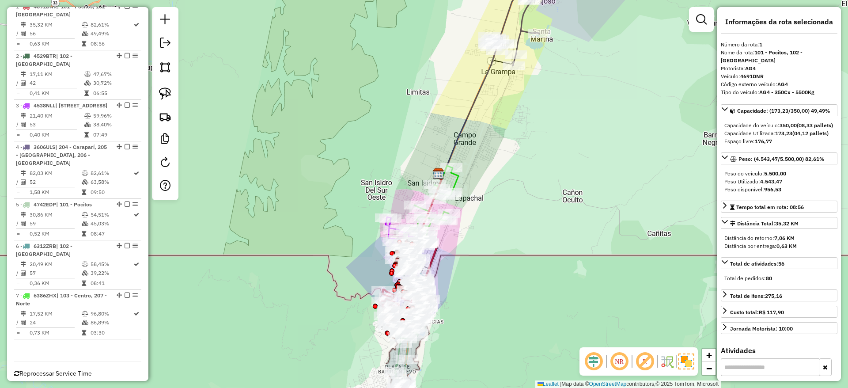
drag, startPoint x: 512, startPoint y: 241, endPoint x: 503, endPoint y: 334, distance: 94.1
click at [503, 334] on div "Janela de atendimento Grade de atendimento Capacidade Transportadoras Veículos …" at bounding box center [424, 194] width 848 height 388
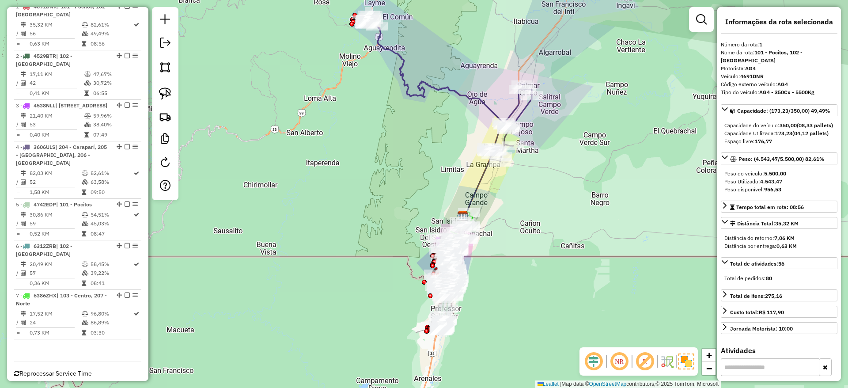
drag, startPoint x: 491, startPoint y: 247, endPoint x: 492, endPoint y: 199, distance: 48.6
click at [492, 199] on div "Janela de atendimento Grade de atendimento Capacidade Transportadoras Veículos …" at bounding box center [424, 194] width 848 height 388
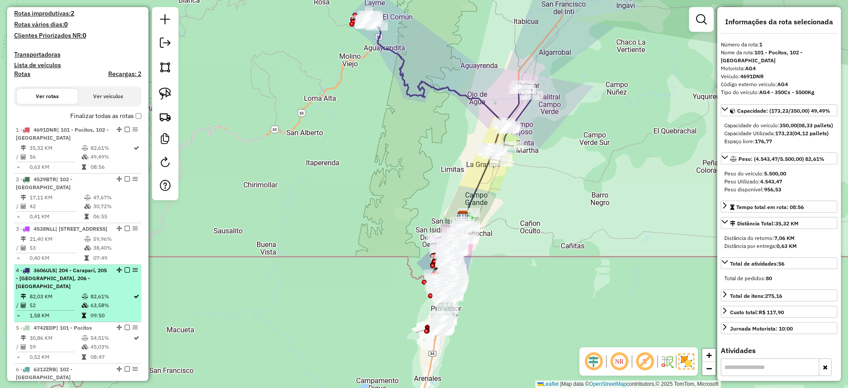
scroll to position [222, 0]
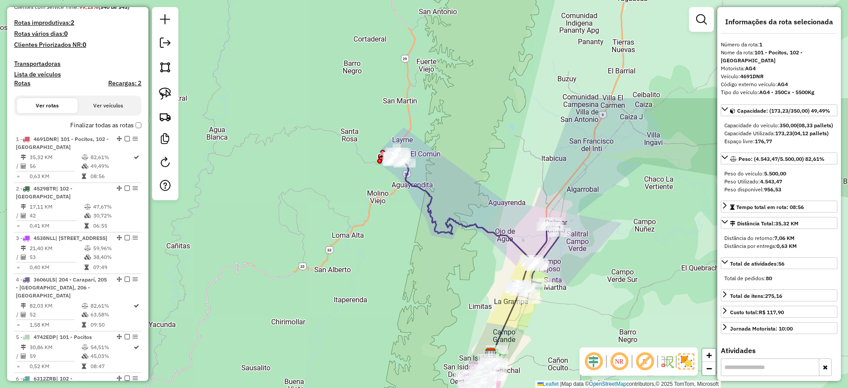
drag, startPoint x: 298, startPoint y: 145, endPoint x: 337, endPoint y: 262, distance: 123.0
click at [326, 285] on div "Janela de atendimento Grade de atendimento Capacidade Transportadoras Veículos …" at bounding box center [424, 194] width 848 height 388
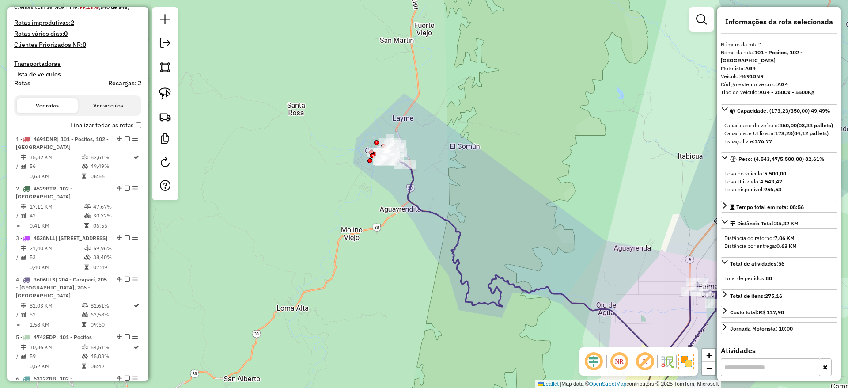
click at [414, 200] on icon at bounding box center [547, 284] width 340 height 285
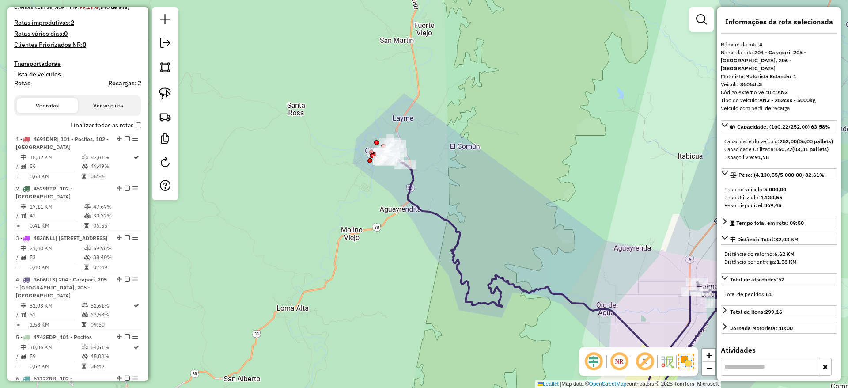
scroll to position [380, 0]
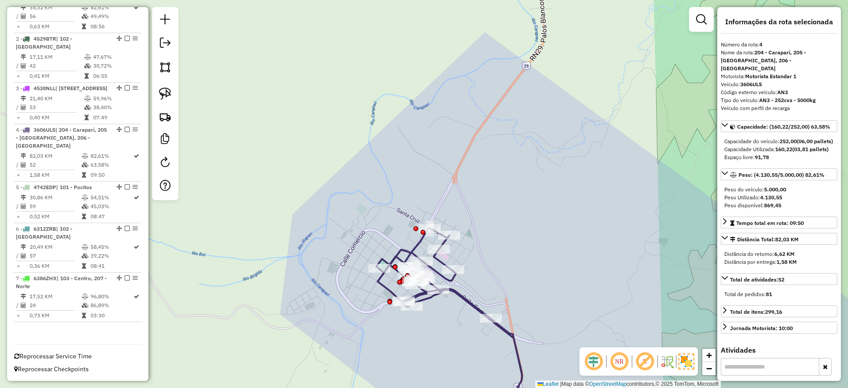
click at [417, 243] on icon at bounding box center [449, 327] width 146 height 199
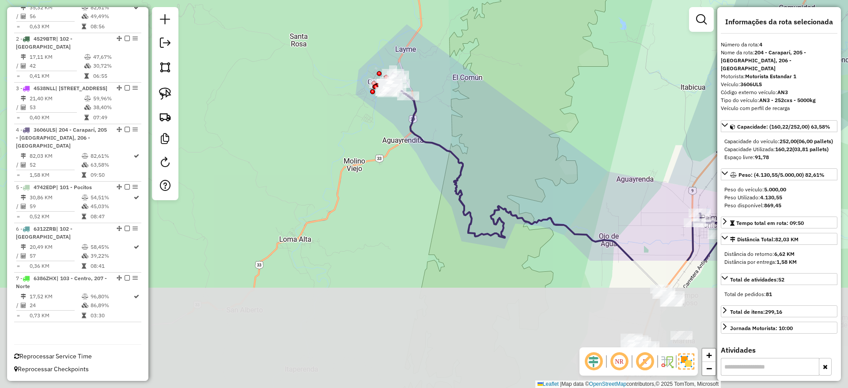
drag, startPoint x: 512, startPoint y: 226, endPoint x: 485, endPoint y: 60, distance: 168.2
click at [485, 60] on div "Janela de atendimento Grade de atendimento Capacidade Transportadoras Veículos …" at bounding box center [424, 194] width 848 height 388
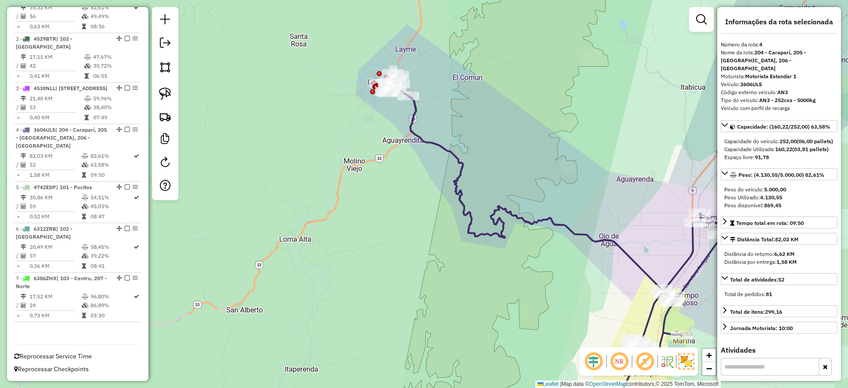
click at [453, 155] on icon at bounding box center [550, 220] width 340 height 295
drag, startPoint x: 766, startPoint y: 93, endPoint x: 774, endPoint y: 89, distance: 9.5
click at [774, 97] on strong "AN3 - 252cxs - 5000kg" at bounding box center [788, 100] width 57 height 7
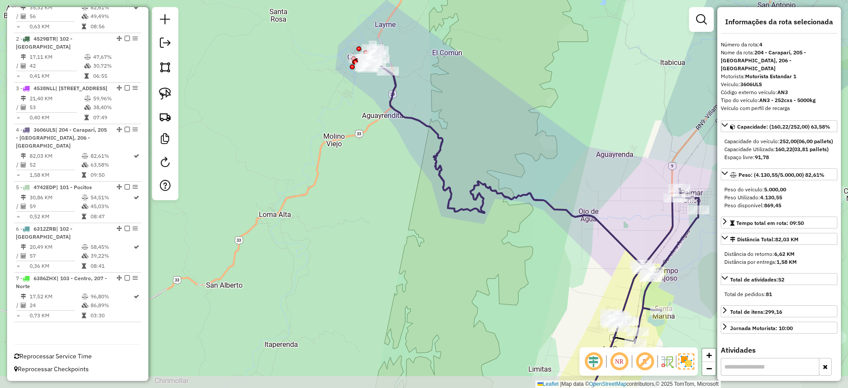
drag, startPoint x: 572, startPoint y: 88, endPoint x: 551, endPoint y: 64, distance: 32.0
click at [551, 64] on div "Janela de atendimento Grade de atendimento Capacidade Transportadoras Veículos …" at bounding box center [424, 194] width 848 height 388
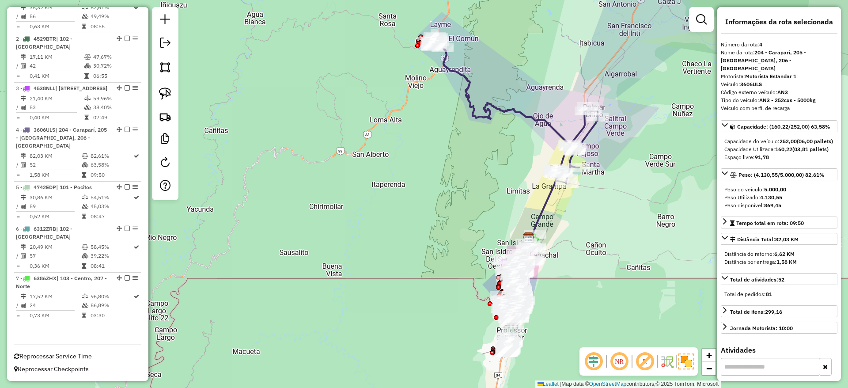
click at [533, 117] on icon at bounding box center [513, 109] width 170 height 147
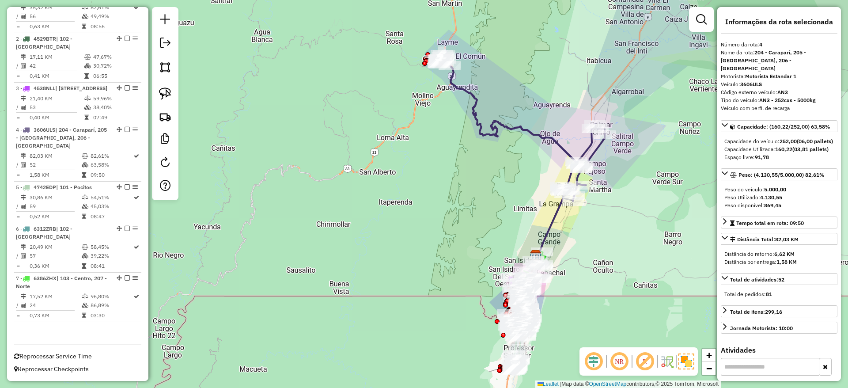
drag, startPoint x: 331, startPoint y: 91, endPoint x: 414, endPoint y: 196, distance: 133.9
click at [399, 209] on div "Janela de atendimento Grade de atendimento Capacidade Transportadoras Veículos …" at bounding box center [424, 194] width 848 height 388
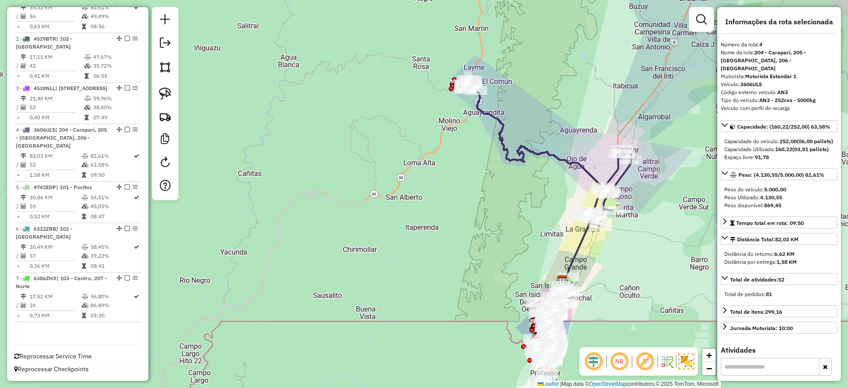
drag, startPoint x: 297, startPoint y: 77, endPoint x: 290, endPoint y: 58, distance: 19.9
click at [290, 58] on div "Janela de atendimento Grade de atendimento Capacidade Transportadoras Veículos …" at bounding box center [424, 194] width 848 height 388
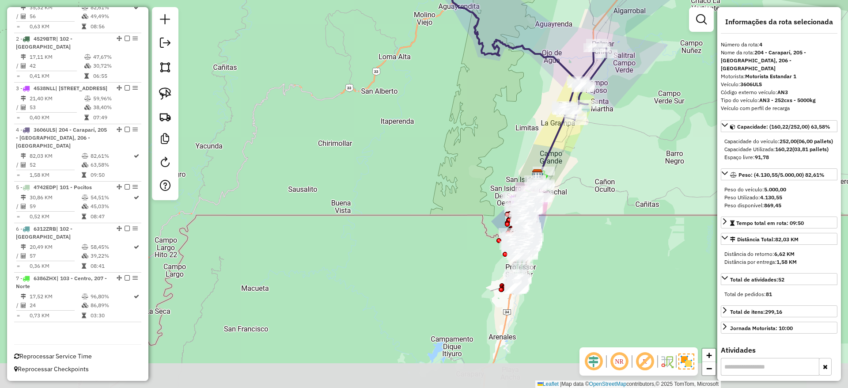
drag, startPoint x: 492, startPoint y: 173, endPoint x: 468, endPoint y: 60, distance: 115.2
click at [468, 60] on div "Janela de atendimento Grade de atendimento Capacidade Transportadoras Veículos …" at bounding box center [424, 194] width 848 height 388
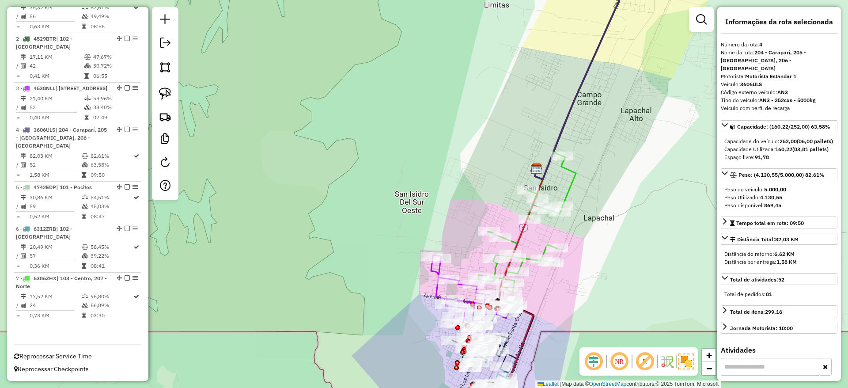
click at [573, 169] on icon at bounding box center [528, 222] width 98 height 140
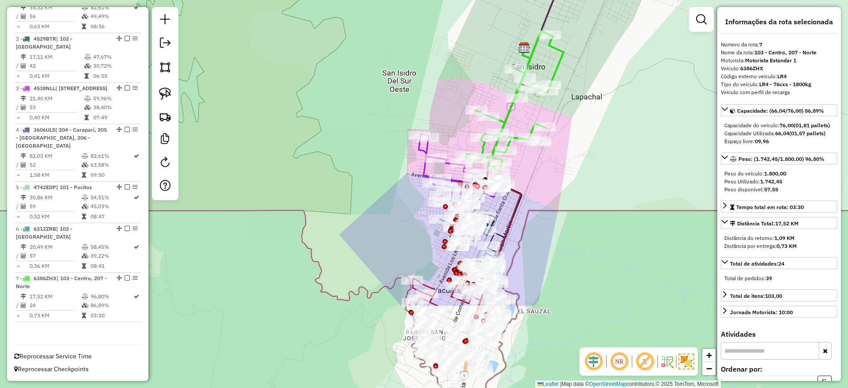
drag, startPoint x: 418, startPoint y: 156, endPoint x: 405, endPoint y: 36, distance: 120.8
click at [405, 36] on div "Janela de atendimento Grade de atendimento Capacidade Transportadoras Veículos …" at bounding box center [424, 194] width 848 height 388
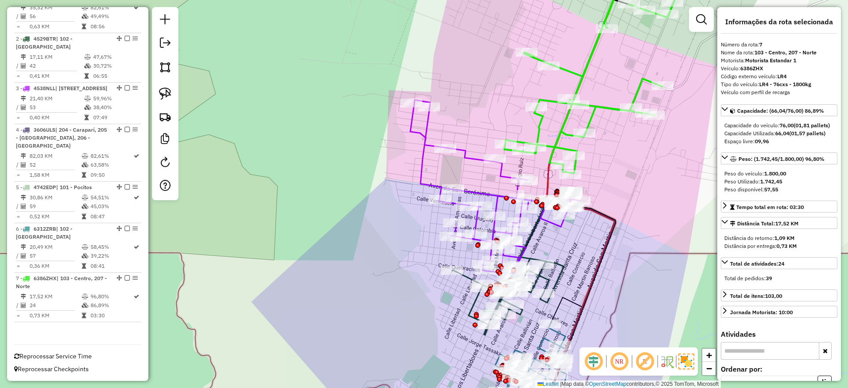
click at [427, 168] on icon at bounding box center [495, 187] width 170 height 174
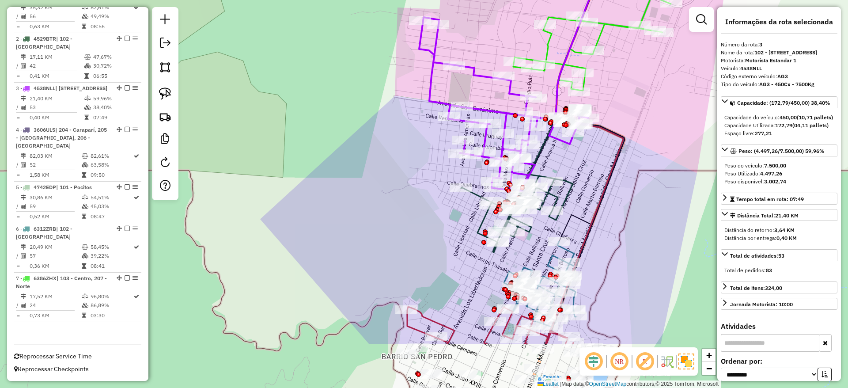
drag, startPoint x: 422, startPoint y: 168, endPoint x: 431, endPoint y: 85, distance: 83.1
click at [431, 85] on icon at bounding box center [504, 104] width 170 height 174
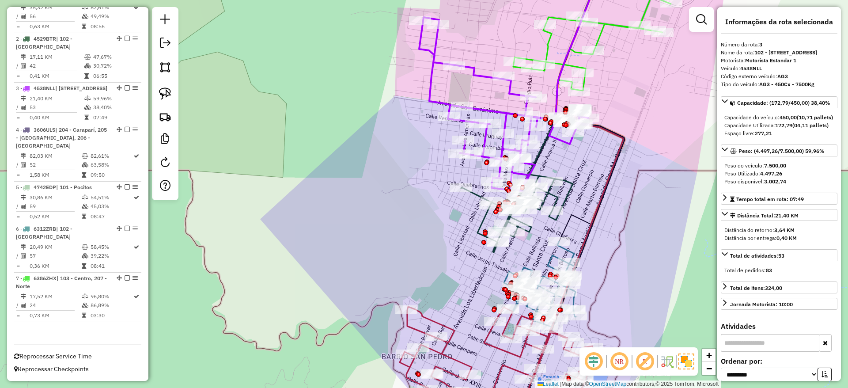
click at [568, 196] on icon at bounding box center [517, 208] width 112 height 88
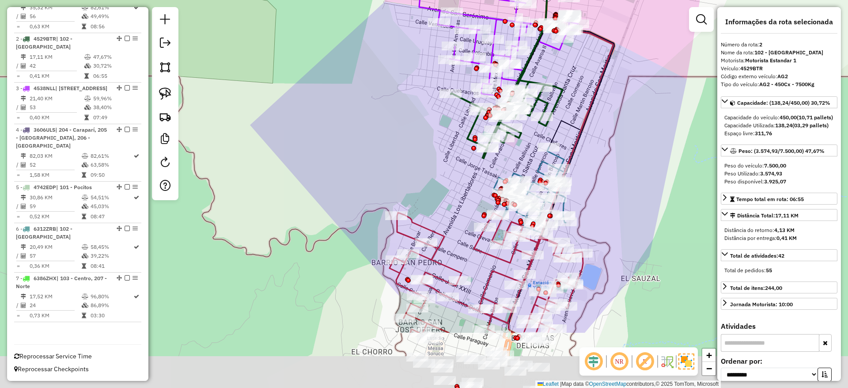
drag, startPoint x: 568, startPoint y: 196, endPoint x: 558, endPoint y: 102, distance: 94.7
click at [558, 102] on icon at bounding box center [507, 114] width 112 height 88
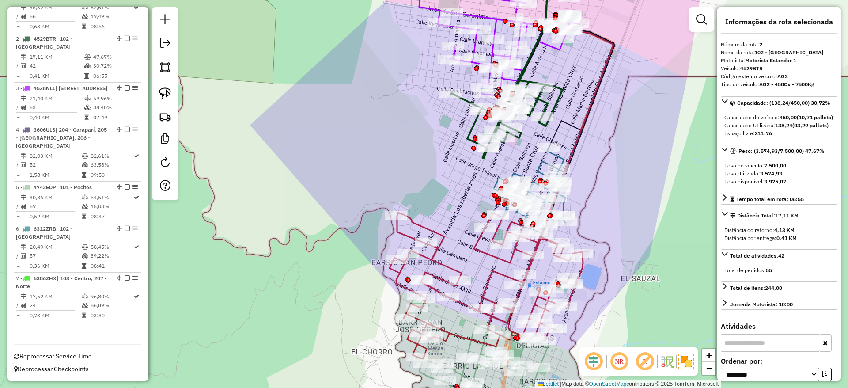
click at [563, 156] on icon at bounding box center [530, 192] width 72 height 91
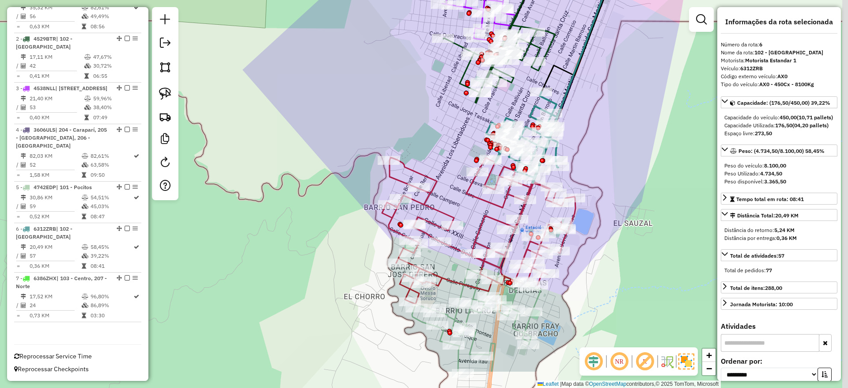
drag, startPoint x: 419, startPoint y: 186, endPoint x: 411, endPoint y: 137, distance: 50.1
click at [411, 137] on div "Janela de atendimento Grade de atendimento Capacidade Transportadoras Veículos …" at bounding box center [424, 194] width 848 height 388
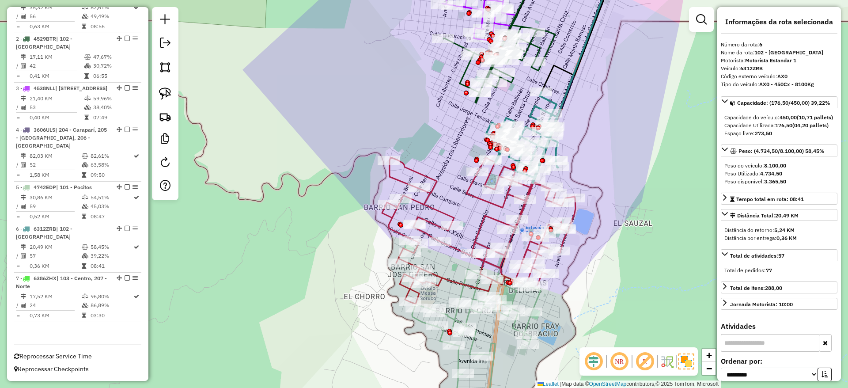
click at [421, 169] on icon at bounding box center [479, 230] width 194 height 147
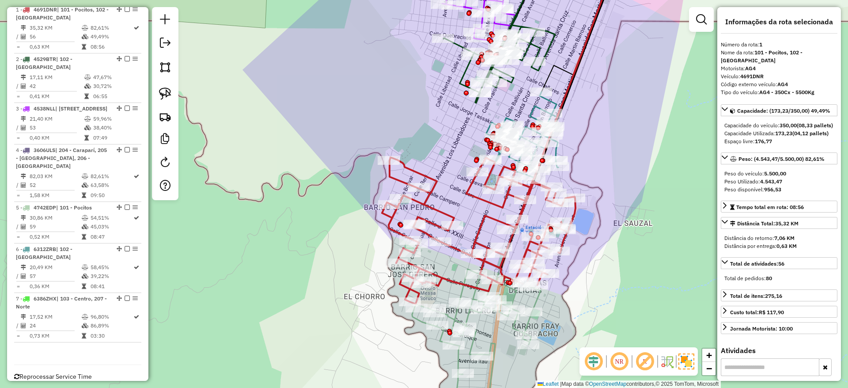
scroll to position [348, 0]
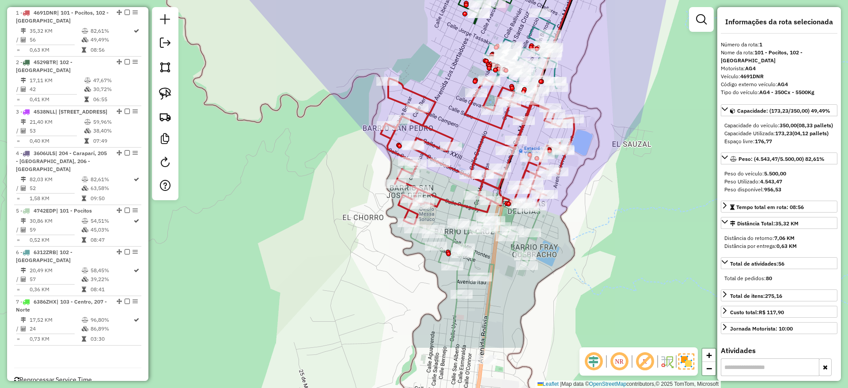
drag, startPoint x: 433, startPoint y: 141, endPoint x: 431, endPoint y: 62, distance: 79.5
click at [431, 62] on div "Janela de atendimento Grade de atendimento Capacidade Transportadoras Veículos …" at bounding box center [424, 194] width 848 height 388
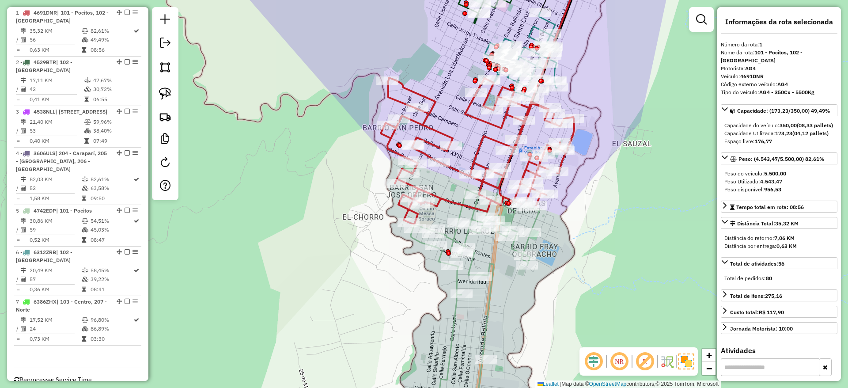
click at [456, 278] on icon at bounding box center [475, 308] width 129 height 237
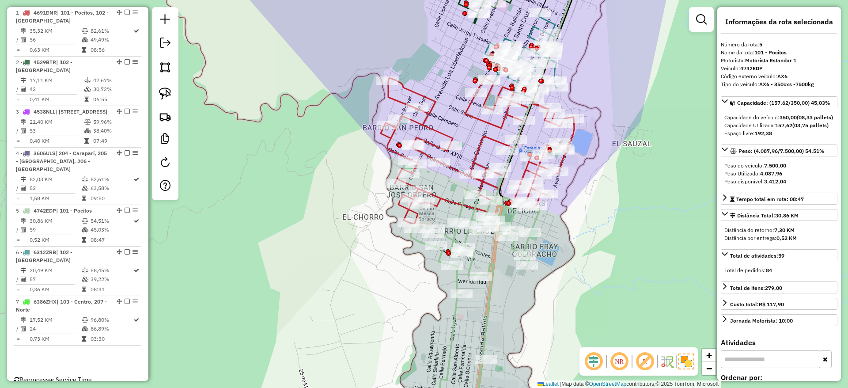
scroll to position [380, 0]
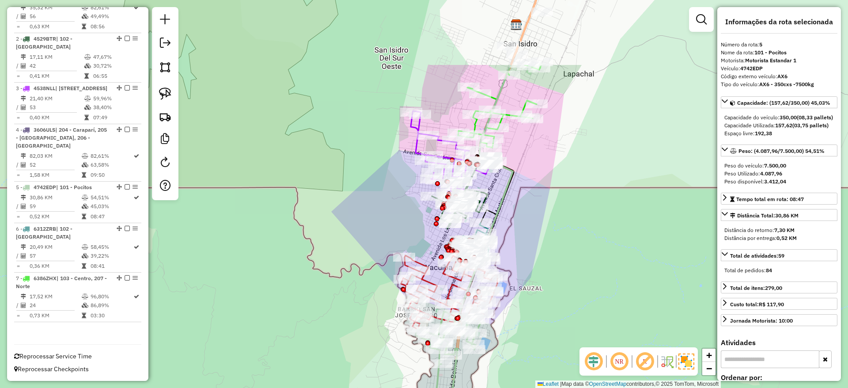
drag, startPoint x: 375, startPoint y: 246, endPoint x: 381, endPoint y: 350, distance: 104.0
click at [381, 350] on div "Janela de atendimento Grade de atendimento Capacidade Transportadoras Veículos …" at bounding box center [424, 194] width 848 height 388
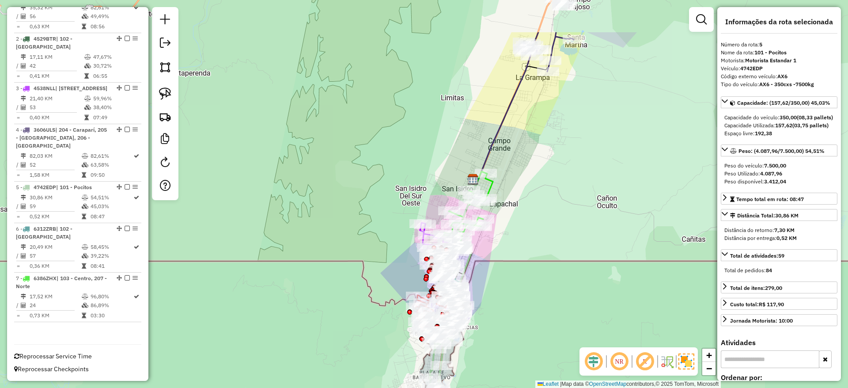
drag, startPoint x: 333, startPoint y: 196, endPoint x: 376, endPoint y: 267, distance: 82.8
click at [376, 267] on div "Janela de atendimento Grade de atendimento Capacidade Transportadoras Veículos …" at bounding box center [424, 194] width 848 height 388
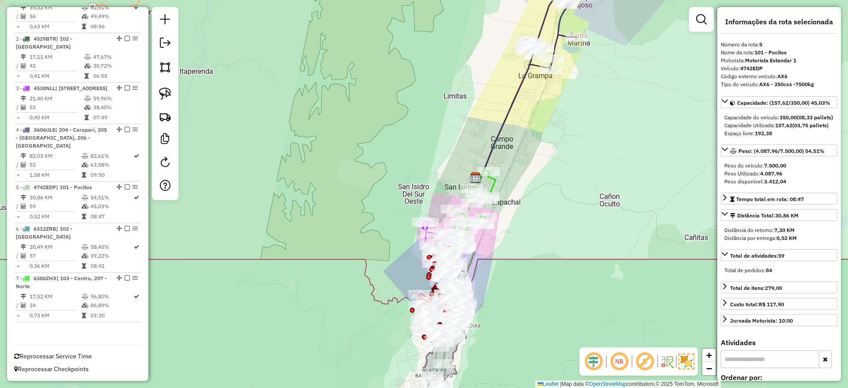
drag, startPoint x: 581, startPoint y: 197, endPoint x: 597, endPoint y: 178, distance: 25.4
click at [597, 179] on div "Janela de atendimento Grade de atendimento Capacidade Transportadoras Veículos …" at bounding box center [424, 194] width 848 height 388
